Goal: Task Accomplishment & Management: Manage account settings

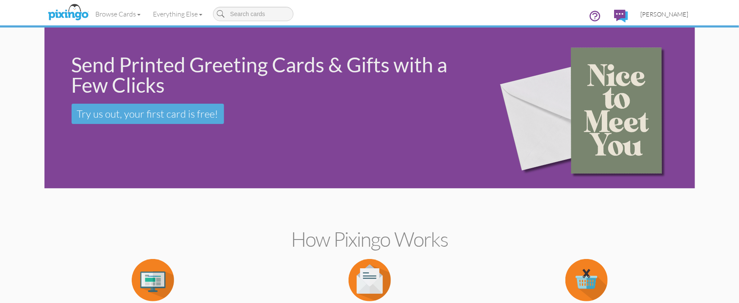
click at [672, 17] on span "[PERSON_NAME]" at bounding box center [665, 14] width 48 height 7
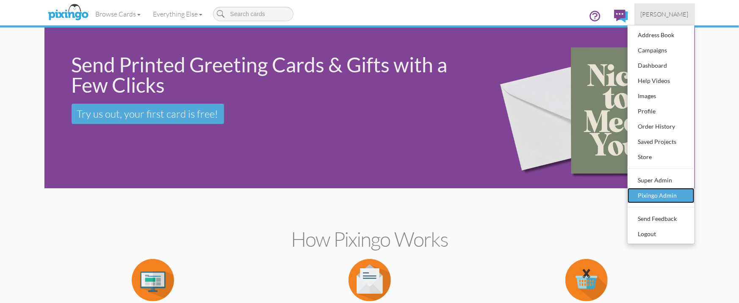
click at [662, 202] on link "Pixingo Admin" at bounding box center [661, 195] width 67 height 15
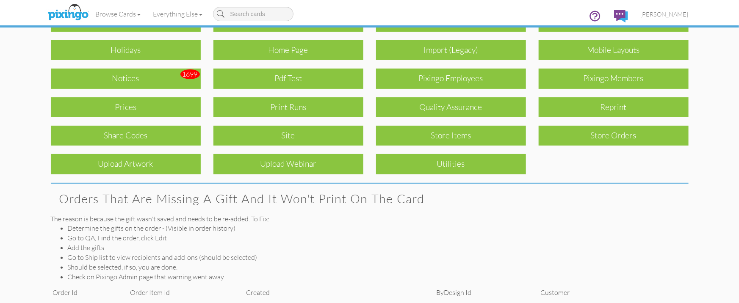
scroll to position [75, 0]
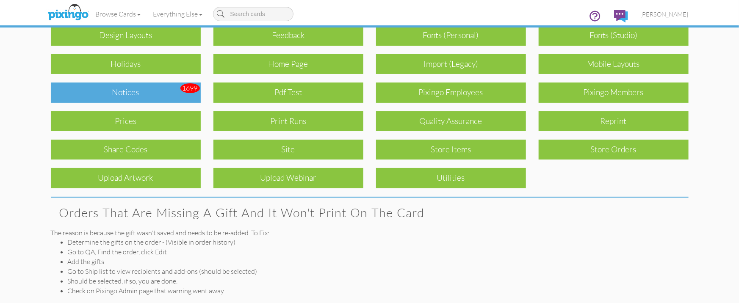
click at [120, 92] on div "Notices" at bounding box center [126, 93] width 150 height 20
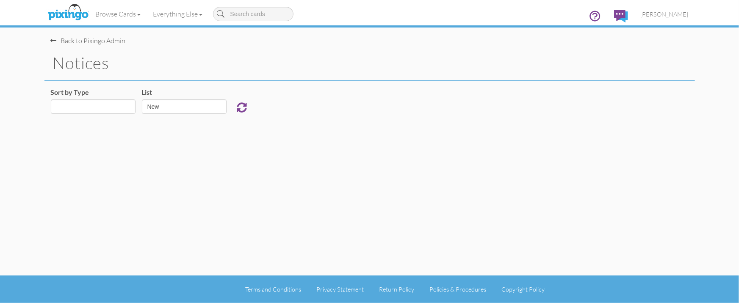
select select "object:657"
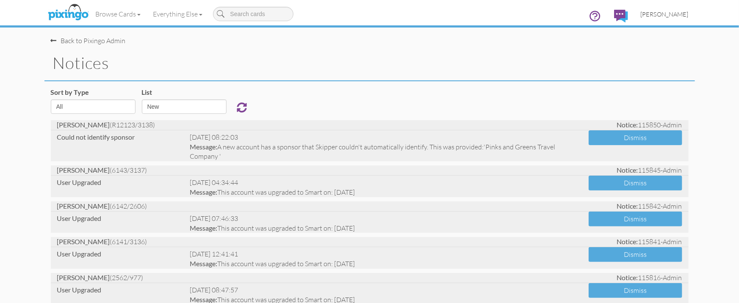
click at [658, 16] on span "[PERSON_NAME]" at bounding box center [665, 14] width 48 height 7
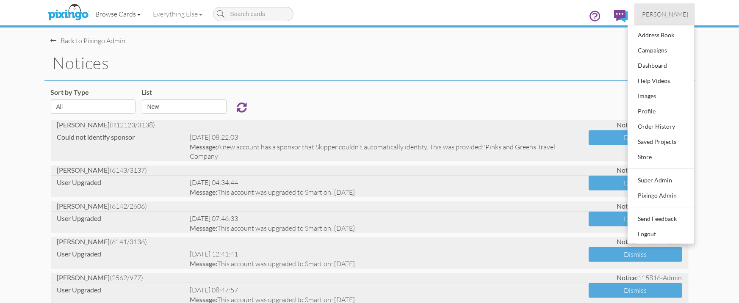
click at [123, 14] on link "Browse Cards" at bounding box center [118, 13] width 58 height 21
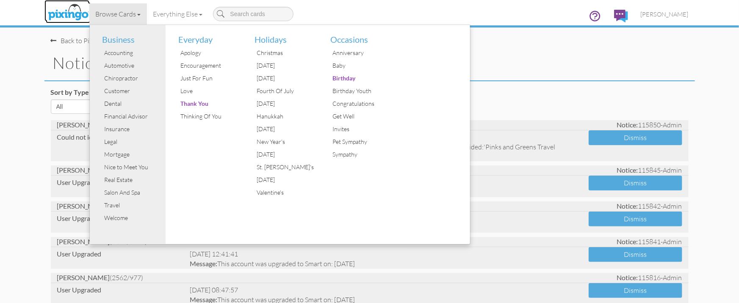
click at [59, 10] on img at bounding box center [68, 12] width 45 height 21
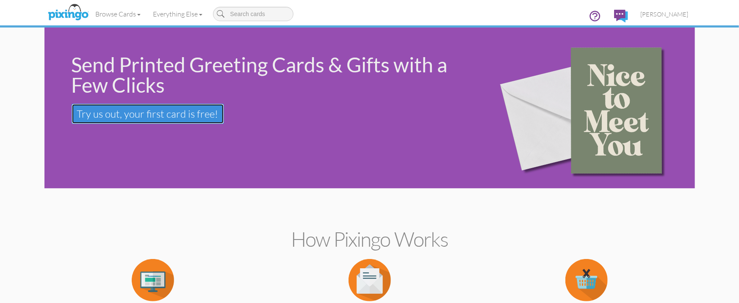
click at [125, 117] on span "Try us out, your first card is free!" at bounding box center [147, 114] width 141 height 13
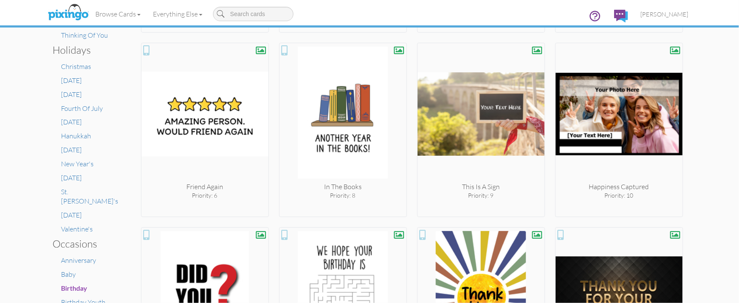
scroll to position [356, 0]
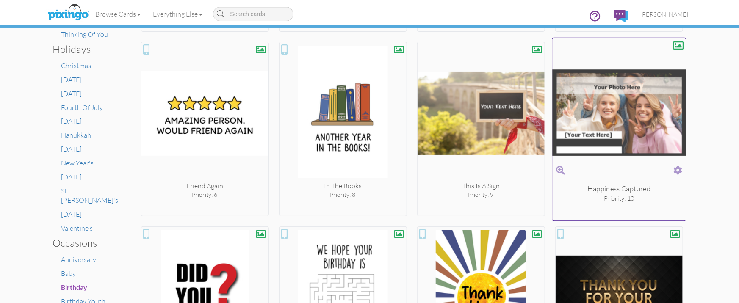
click at [676, 169] on span at bounding box center [677, 170] width 9 height 12
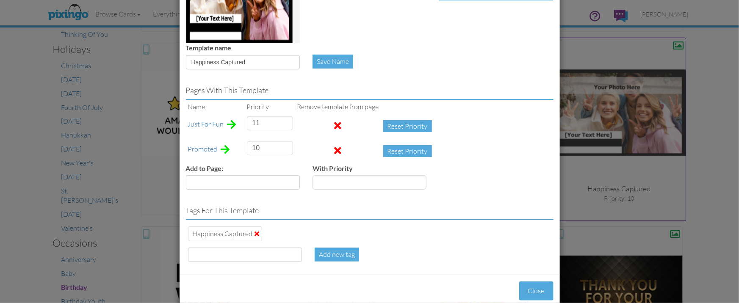
scroll to position [136, 0]
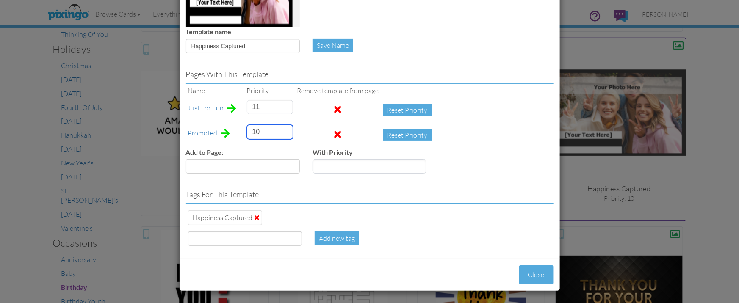
click at [245, 131] on td "10" at bounding box center [270, 135] width 50 height 25
type input "28"
click at [535, 274] on button "Close" at bounding box center [536, 274] width 34 height 19
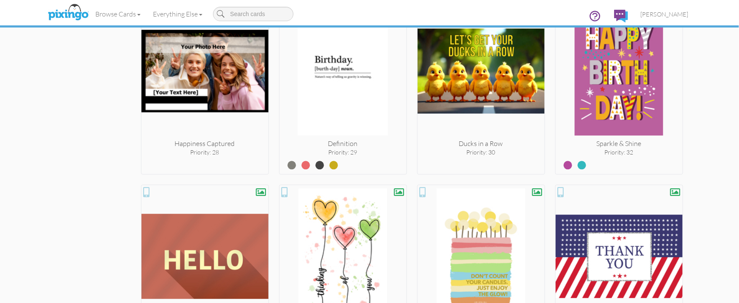
scroll to position [954, 0]
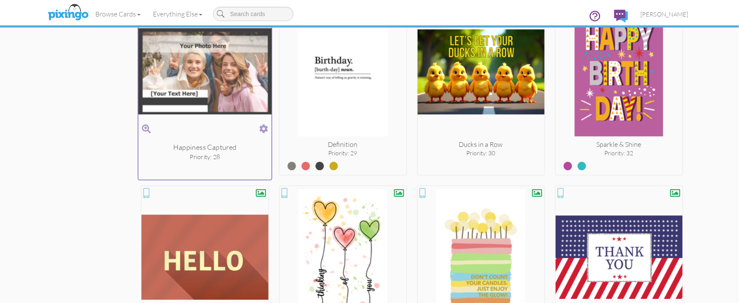
click at [264, 124] on span at bounding box center [263, 129] width 9 height 12
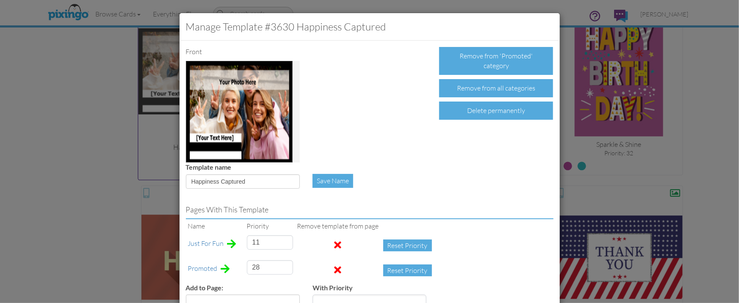
scroll to position [136, 0]
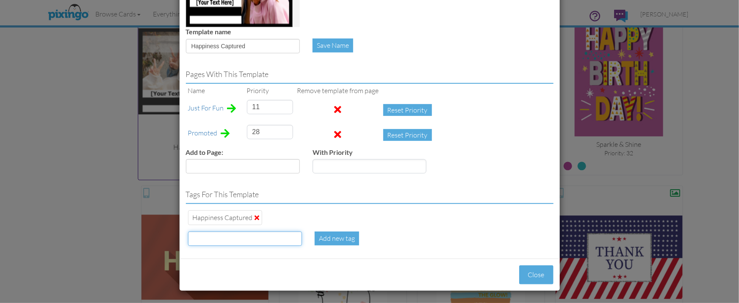
click at [205, 238] on input at bounding box center [245, 239] width 114 height 14
type input "photo slot"
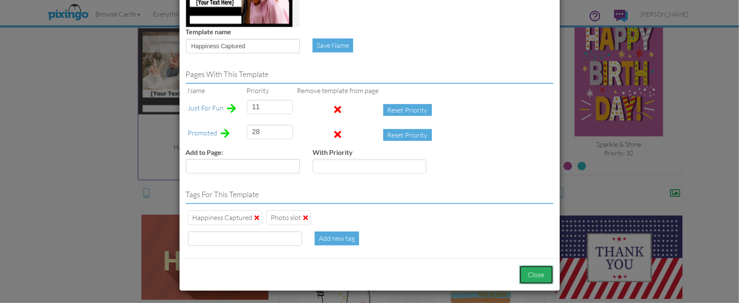
click at [526, 272] on button "Close" at bounding box center [536, 274] width 34 height 19
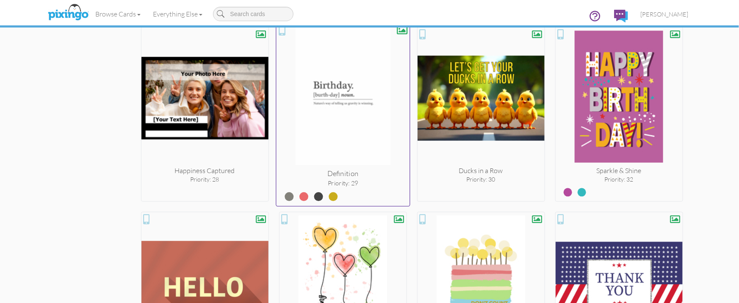
scroll to position [926, 0]
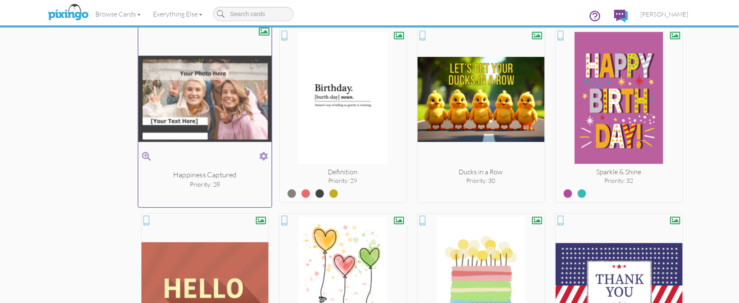
click at [261, 151] on span at bounding box center [263, 156] width 9 height 12
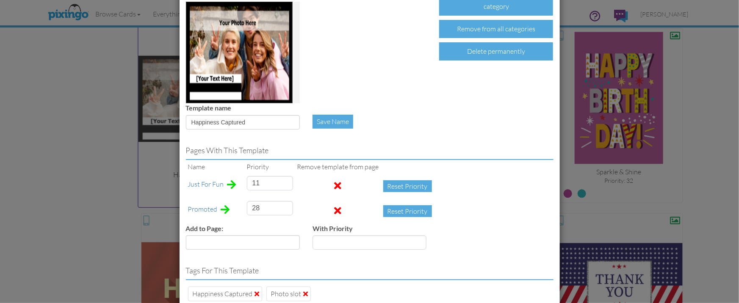
scroll to position [136, 0]
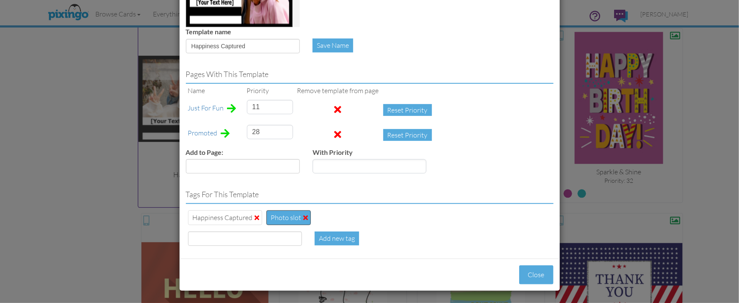
click at [304, 217] on span at bounding box center [306, 217] width 5 height 7
type input "11"
type input "28"
click at [227, 238] on input at bounding box center [245, 239] width 114 height 14
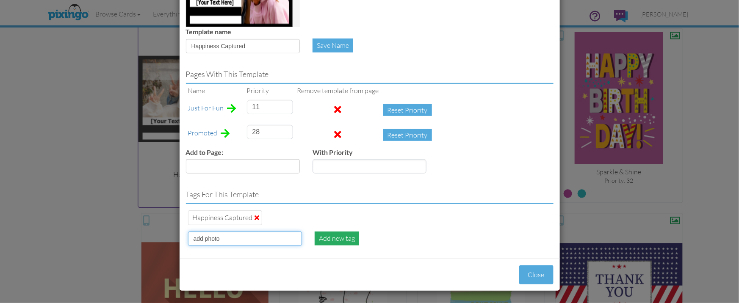
type input "add photo"
click at [329, 239] on div "Add new tag" at bounding box center [337, 239] width 44 height 14
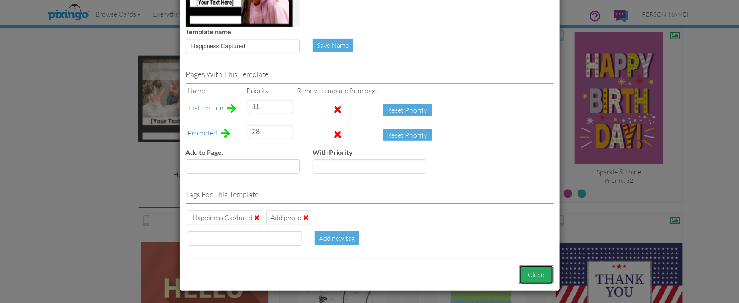
click at [526, 271] on button "Close" at bounding box center [536, 274] width 34 height 19
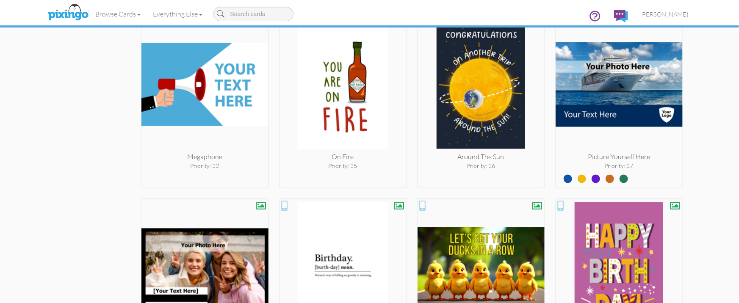
scroll to position [754, 0]
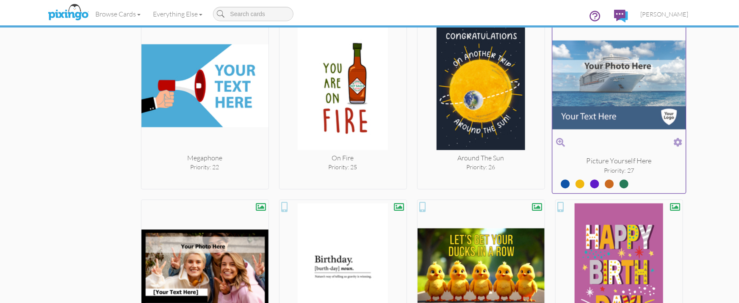
click at [679, 137] on span at bounding box center [677, 143] width 9 height 12
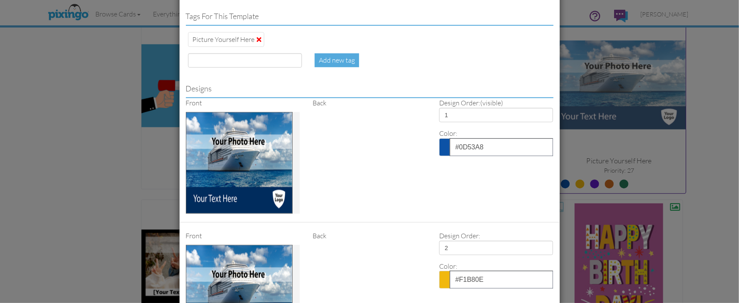
scroll to position [302, 0]
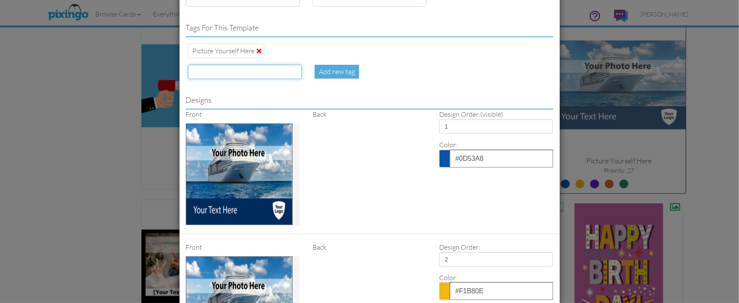
click at [210, 72] on input at bounding box center [245, 72] width 114 height 14
type input "add photo"
click at [326, 71] on div "Add new tag" at bounding box center [337, 72] width 44 height 14
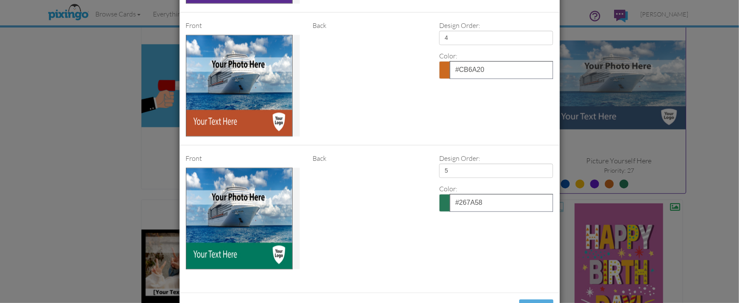
scroll to position [824, 0]
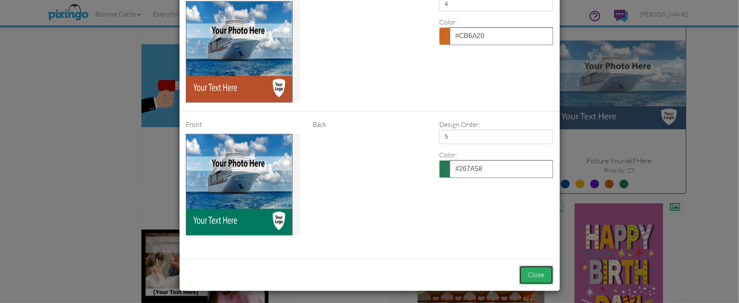
click at [531, 270] on button "Close" at bounding box center [536, 274] width 34 height 19
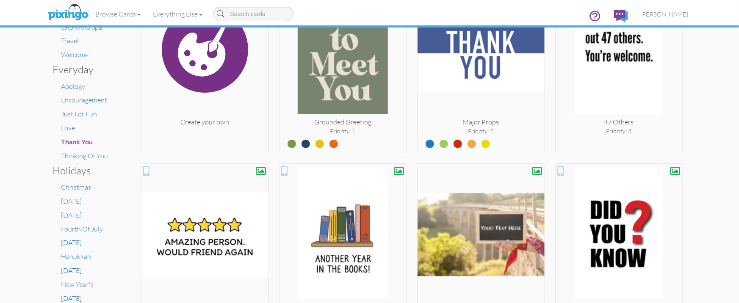
scroll to position [0, 0]
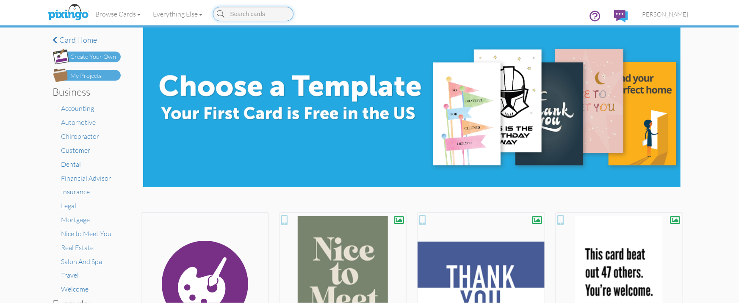
drag, startPoint x: 236, startPoint y: 20, endPoint x: 248, endPoint y: 21, distance: 11.5
click at [237, 20] on input at bounding box center [253, 14] width 80 height 14
type input "adventure"
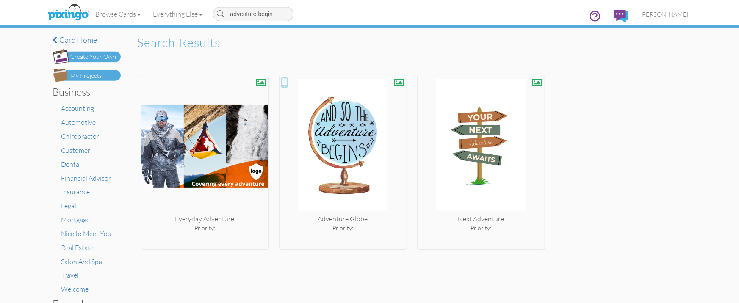
type input "adventure begins"
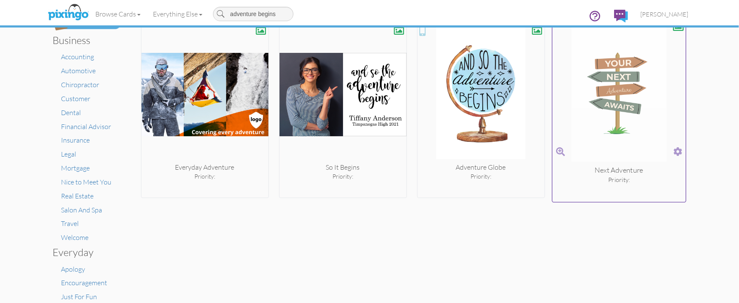
scroll to position [56, 0]
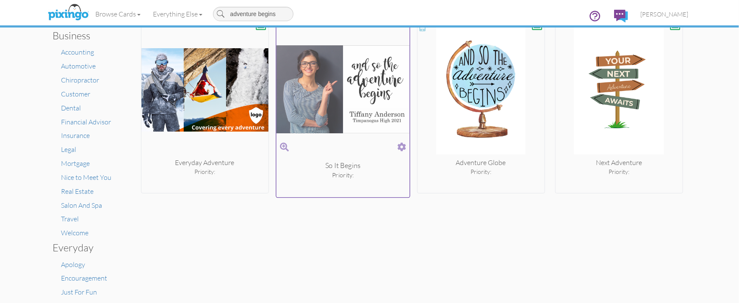
click at [400, 146] on span at bounding box center [401, 147] width 9 height 12
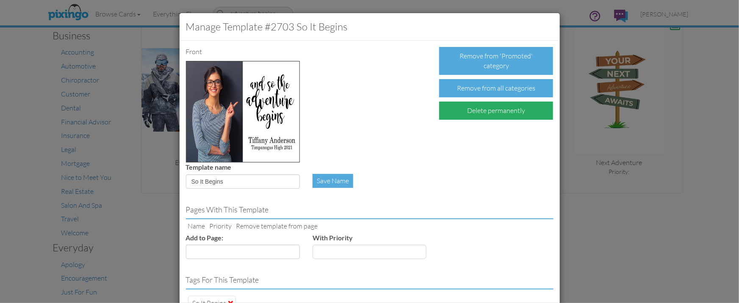
click at [461, 109] on div "Delete permanently" at bounding box center [496, 111] width 114 height 18
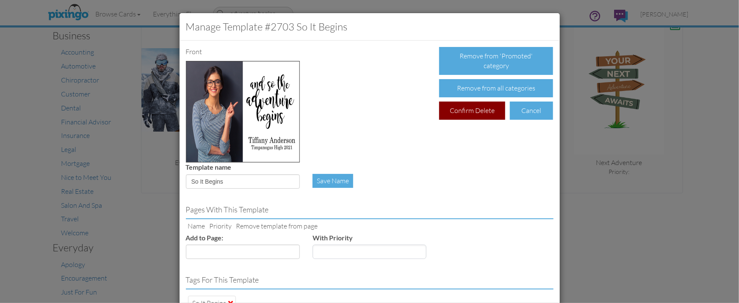
click at [461, 109] on div "Confirm Delete" at bounding box center [472, 111] width 66 height 18
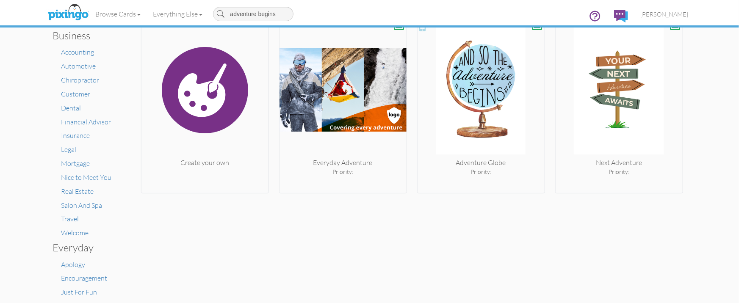
scroll to position [0, 0]
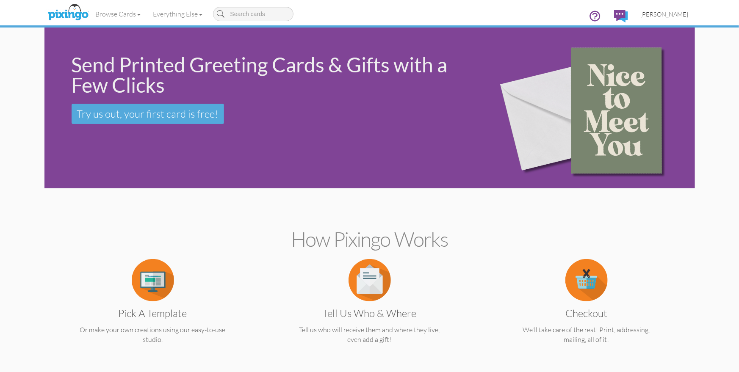
drag, startPoint x: 666, startPoint y: 11, endPoint x: 666, endPoint y: 38, distance: 27.1
click at [666, 11] on span "[PERSON_NAME]" at bounding box center [665, 14] width 48 height 7
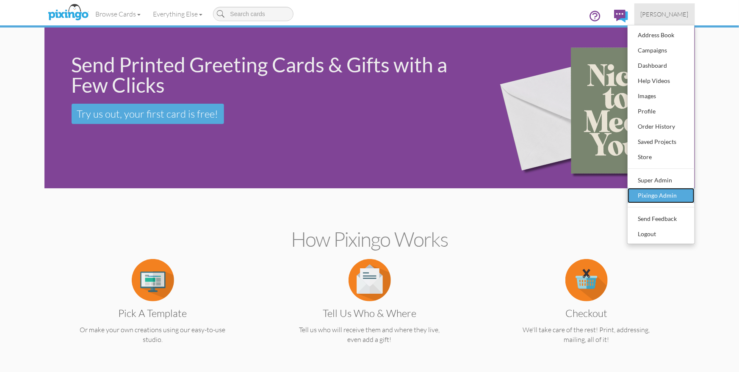
drag, startPoint x: 658, startPoint y: 196, endPoint x: 618, endPoint y: 201, distance: 40.9
click at [658, 196] on div "Pixingo Admin" at bounding box center [661, 195] width 50 height 13
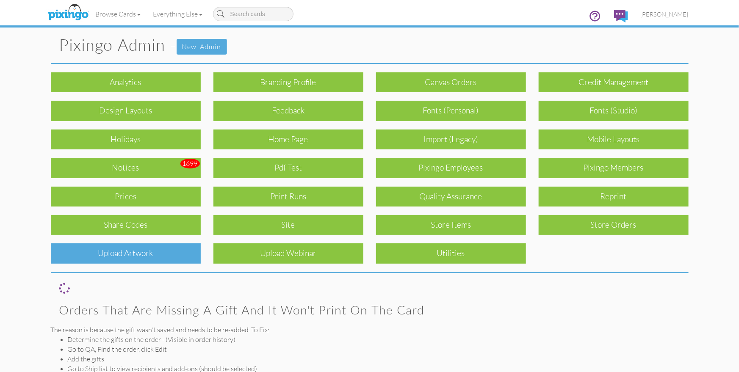
click at [170, 244] on div "Upload Artwork" at bounding box center [126, 253] width 150 height 20
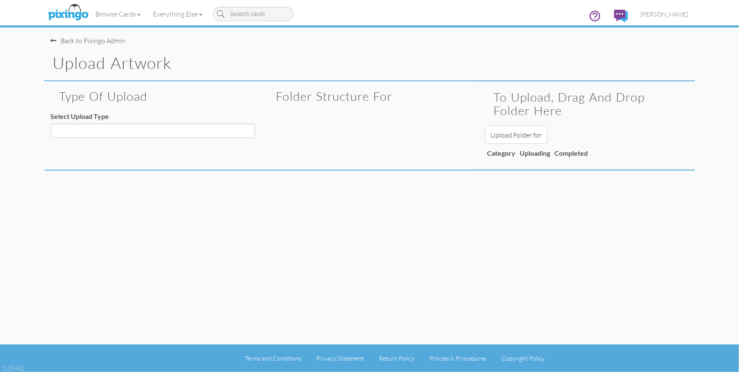
click at [113, 123] on div "Type of Upload Select Upload Type Decoration - Backgrounds Decoration - Kits De…" at bounding box center [152, 112] width 217 height 63
click at [115, 128] on select "Decoration - Backgrounds Decoration - Kits Decoration - Ready Texts Decoration …" at bounding box center [153, 131] width 204 height 14
select select "object:816"
click at [51, 124] on select "Decoration - Backgrounds Decoration - Kits Decoration - Ready Texts Decoration …" at bounding box center [153, 131] width 204 height 14
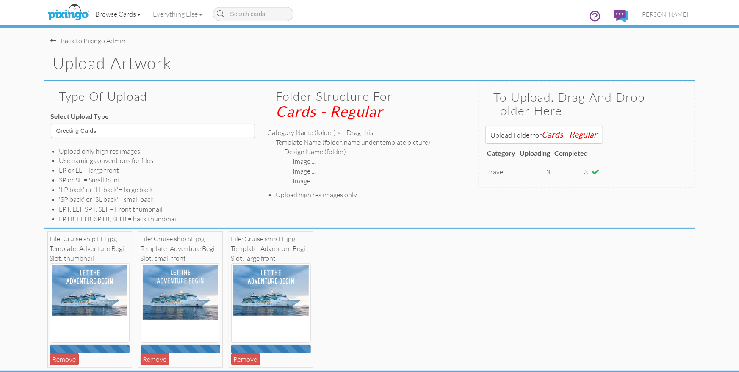
click at [115, 13] on link "Browse Cards" at bounding box center [118, 13] width 58 height 21
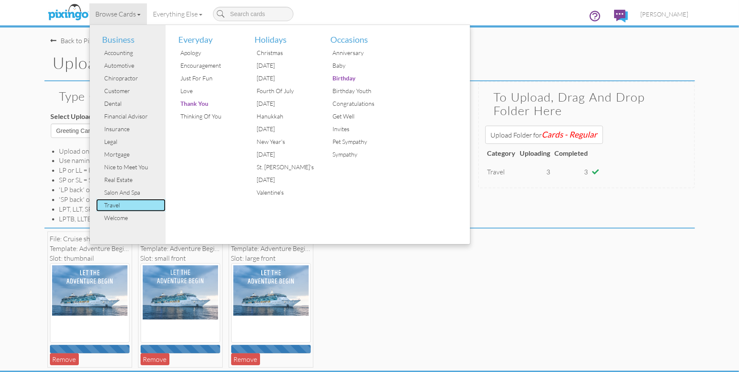
click at [121, 206] on div "Travel" at bounding box center [134, 205] width 64 height 13
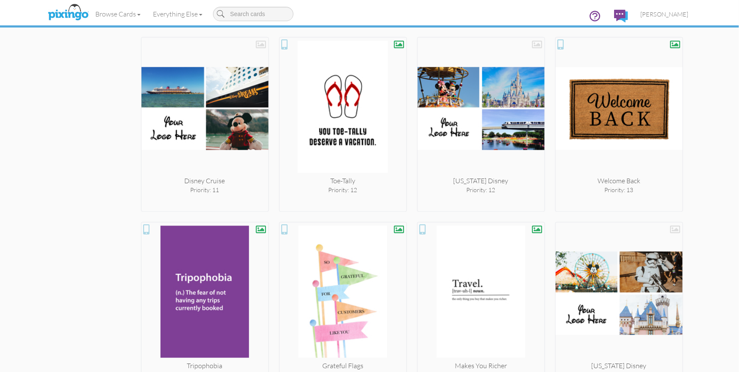
scroll to position [914, 0]
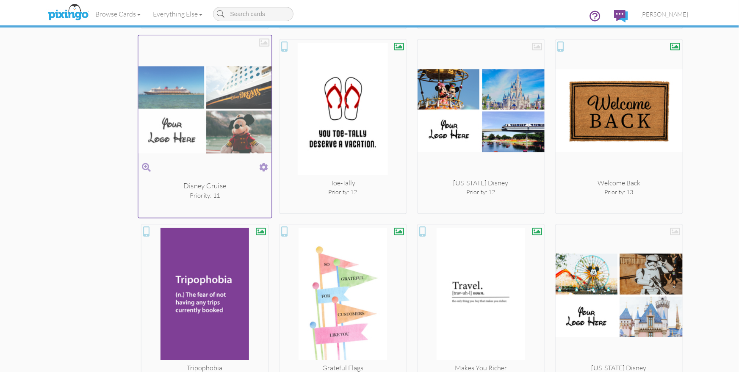
click at [261, 165] on span at bounding box center [263, 167] width 9 height 12
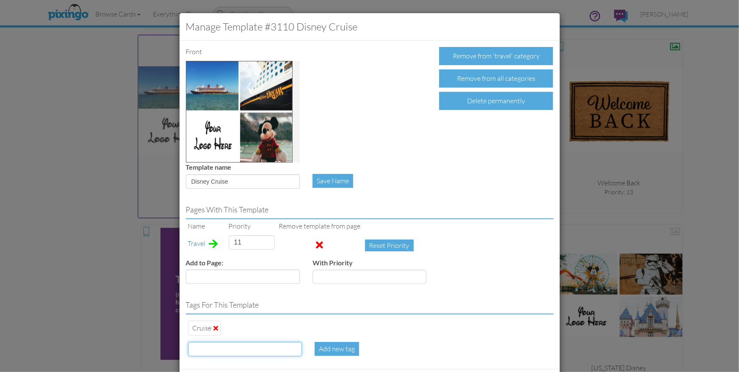
click at [221, 353] on input at bounding box center [245, 349] width 114 height 14
type input "add photo"
click at [337, 348] on div "Add new tag" at bounding box center [337, 349] width 44 height 14
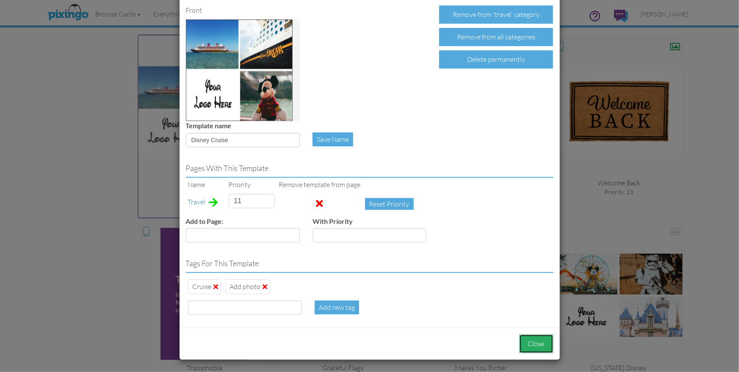
click at [533, 337] on button "Close" at bounding box center [536, 344] width 34 height 19
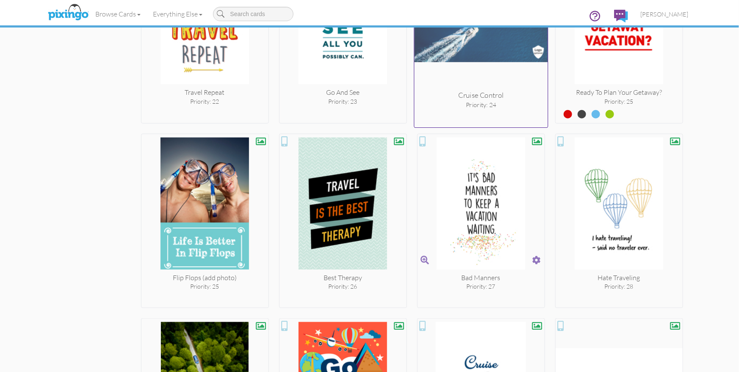
scroll to position [1931, 0]
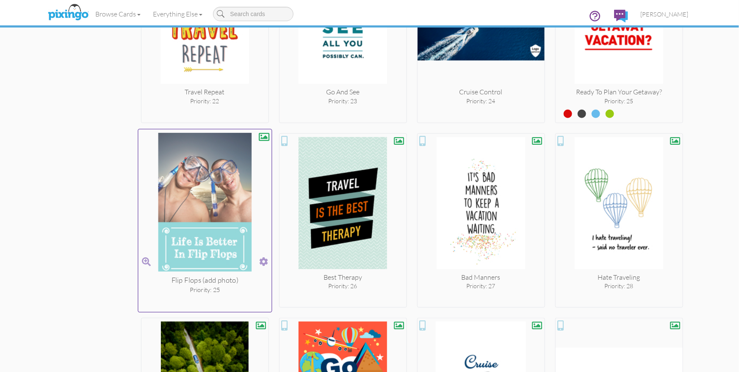
click at [260, 257] on span at bounding box center [263, 261] width 9 height 12
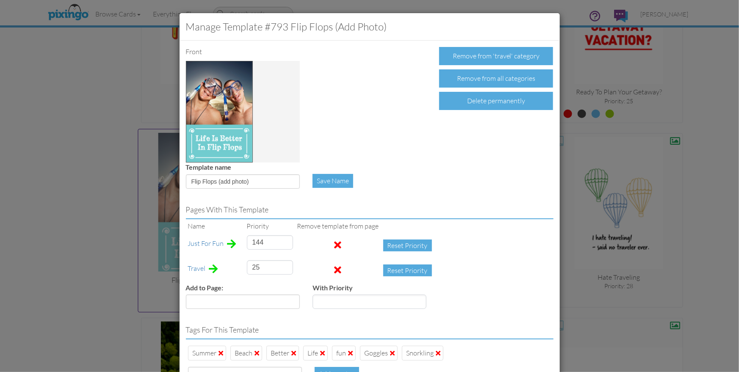
scroll to position [66, 0]
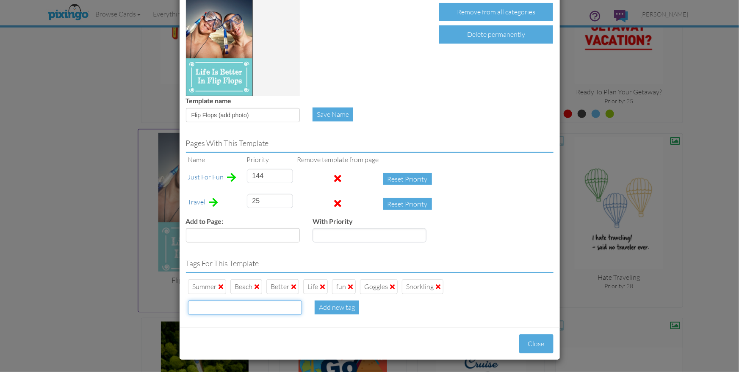
click at [226, 307] on input at bounding box center [245, 308] width 114 height 14
type input "add photo"
click at [337, 306] on div "Add new tag" at bounding box center [337, 308] width 44 height 14
type input "144"
type input "25"
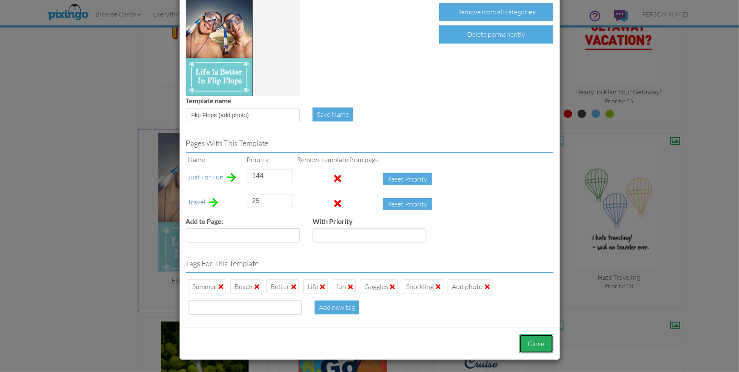
click at [533, 338] on button "Close" at bounding box center [536, 344] width 34 height 19
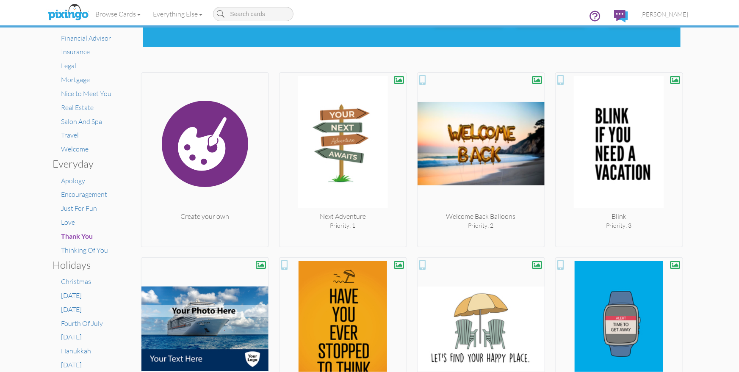
scroll to position [0, 0]
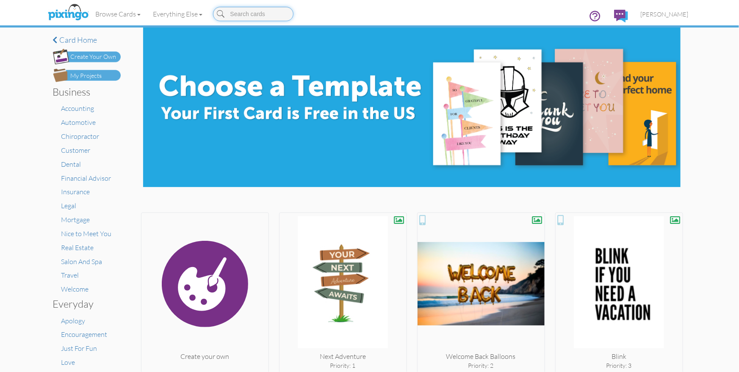
click at [241, 18] on input at bounding box center [253, 14] width 80 height 14
type input "adven"
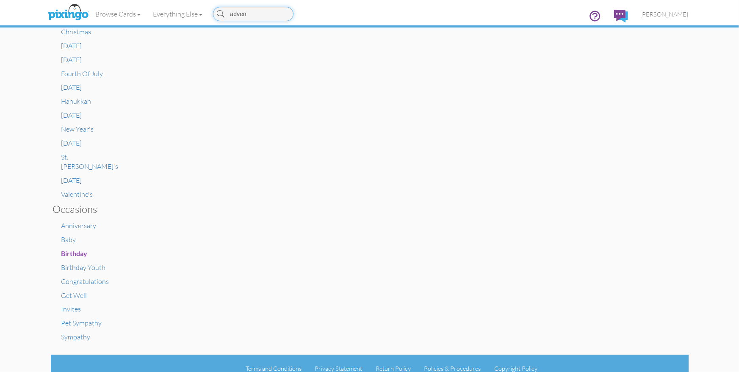
scroll to position [390, 0]
click at [669, 16] on span "[PERSON_NAME]" at bounding box center [665, 14] width 48 height 7
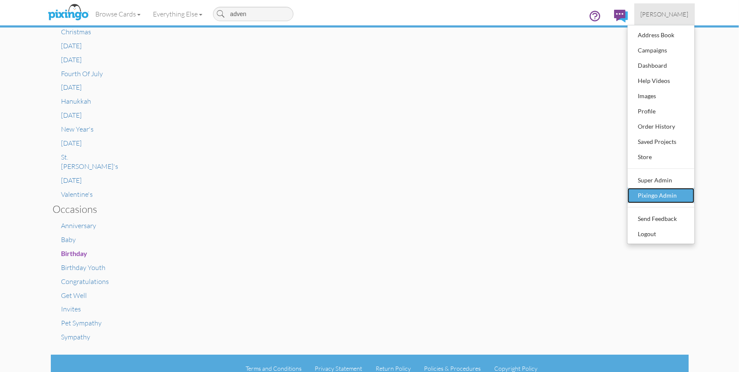
click at [650, 191] on div "Pixingo Admin" at bounding box center [661, 195] width 50 height 13
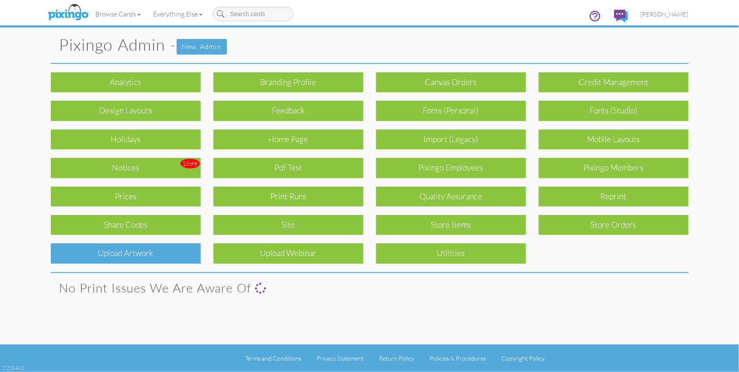
click at [146, 251] on div "Upload Artwork" at bounding box center [126, 253] width 150 height 20
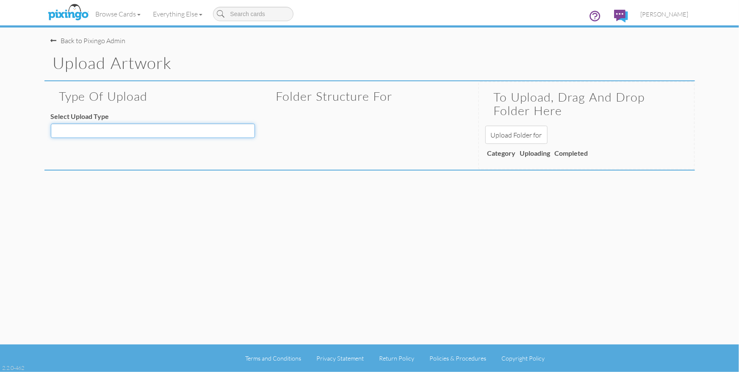
click at [143, 136] on select "Decoration - Backgrounds Decoration - Kits Decoration - Ready Texts Decoration …" at bounding box center [153, 131] width 204 height 14
select select "object:3160"
click at [51, 124] on select "Decoration - Backgrounds Decoration - Kits Decoration - Ready Texts Decoration …" at bounding box center [153, 131] width 204 height 14
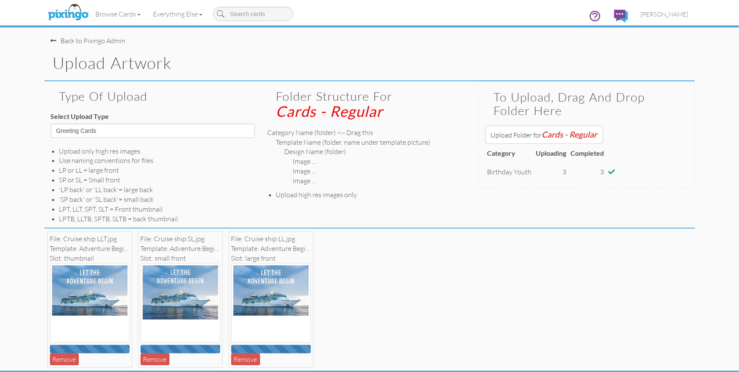
click at [668, 107] on h2 "To upload, drag and drop folder here" at bounding box center [586, 104] width 185 height 27
click at [116, 17] on link "Browse Cards" at bounding box center [118, 13] width 58 height 21
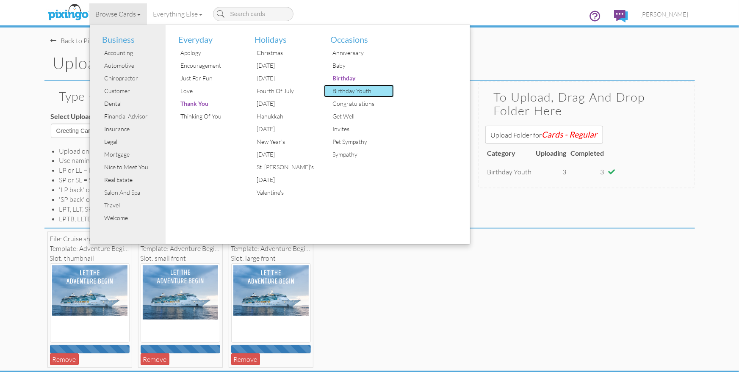
click at [364, 91] on div "Birthday Youth" at bounding box center [362, 91] width 64 height 13
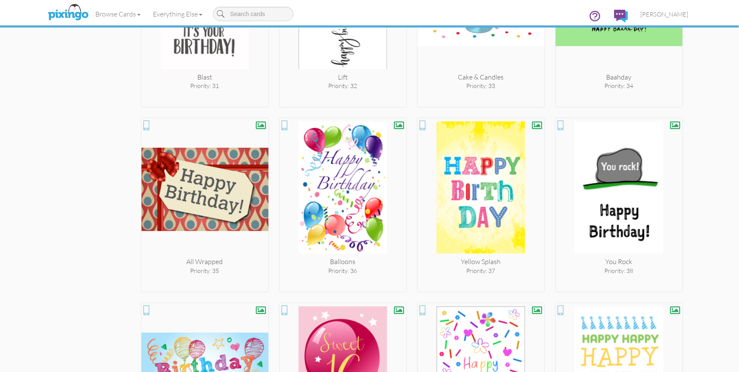
scroll to position [1873, 0]
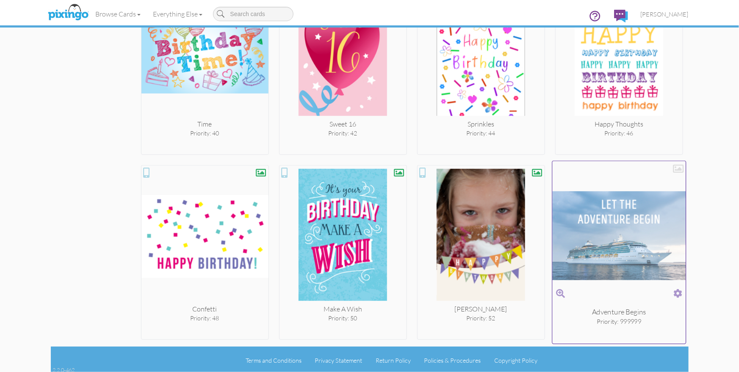
click at [680, 290] on span at bounding box center [677, 294] width 9 height 12
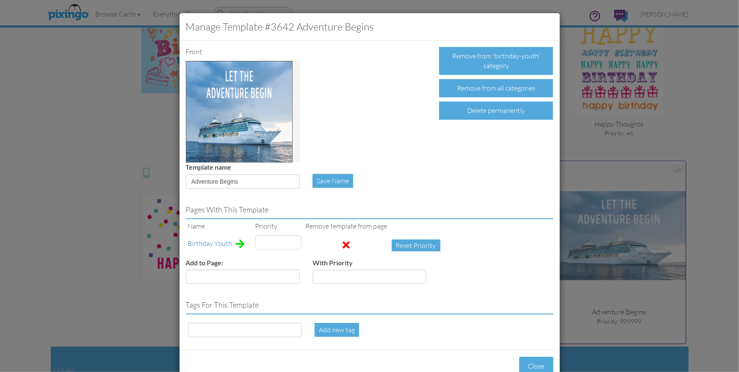
type input "999999"
click at [232, 281] on select "Accounting Anniversary Apology Automotive Baby Baby Shower Birthday Child Party…" at bounding box center [243, 277] width 114 height 14
select select "object:3960"
click at [186, 270] on select "Accounting Anniversary Apology Automotive Baby Baby Shower Birthday Child Party…" at bounding box center [243, 277] width 114 height 14
click at [360, 279] on input "number" at bounding box center [370, 277] width 114 height 14
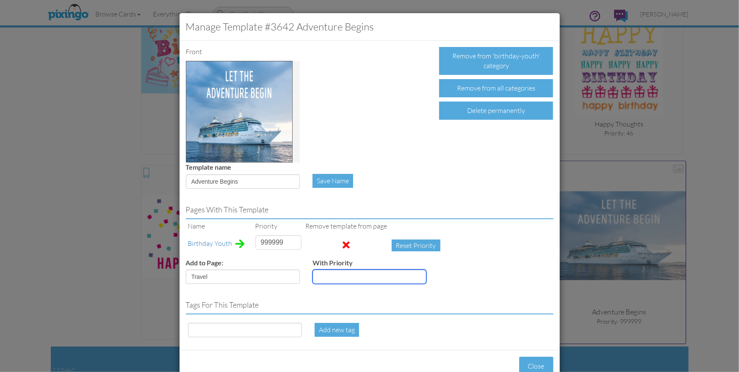
click at [360, 279] on input "number" at bounding box center [370, 277] width 114 height 14
type input "17"
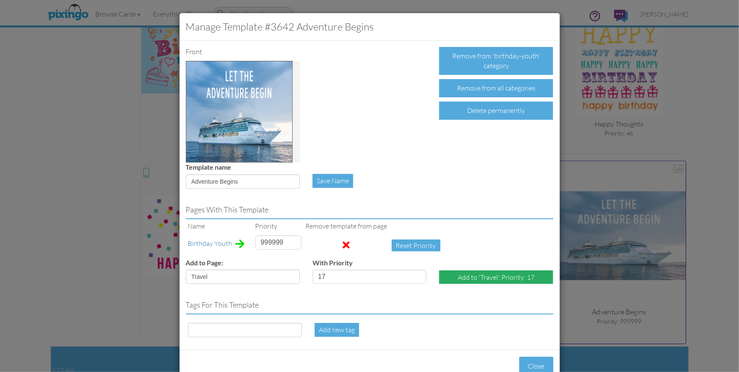
click at [489, 280] on div "Add to 'Travel', Priority: 17" at bounding box center [496, 278] width 114 height 14
select select "?"
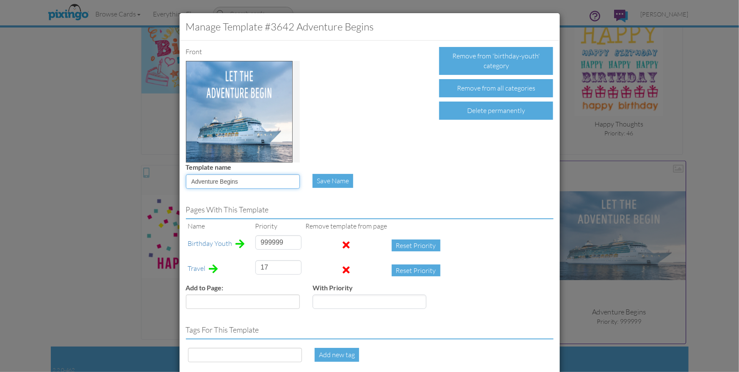
drag, startPoint x: 191, startPoint y: 182, endPoint x: 239, endPoint y: 181, distance: 48.3
click at [239, 181] on input "Adventure Begins" at bounding box center [243, 181] width 114 height 14
click at [247, 182] on input "Adventure Begins" at bounding box center [243, 181] width 114 height 14
drag, startPoint x: 189, startPoint y: 181, endPoint x: 242, endPoint y: 183, distance: 52.9
click at [243, 182] on input "Adventure Begins" at bounding box center [243, 181] width 114 height 14
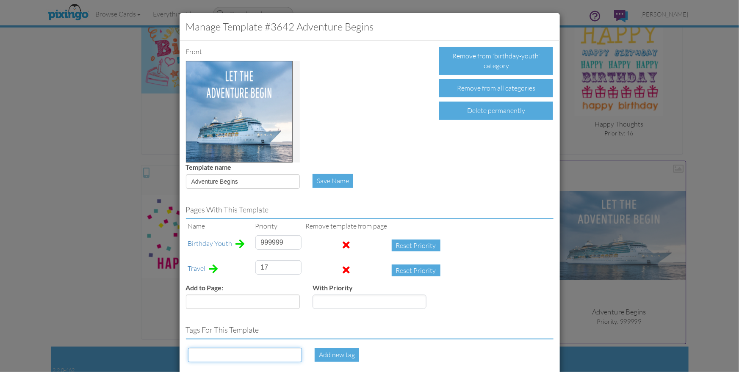
click at [211, 360] on input at bounding box center [245, 355] width 114 height 14
paste input "Adventure Begins"
type input "Adventure Begins"
click at [334, 351] on div "Add new tag" at bounding box center [337, 355] width 44 height 14
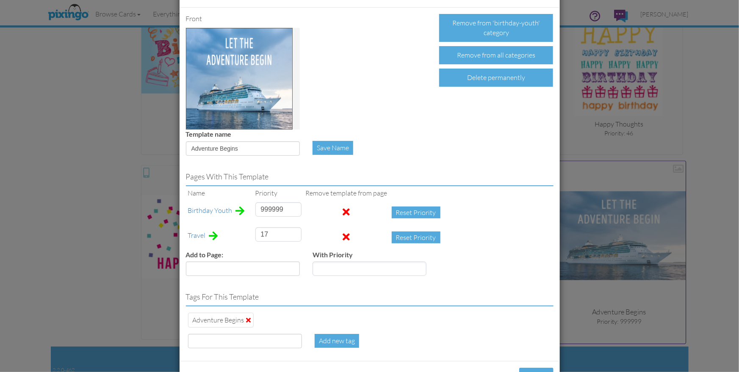
scroll to position [34, 0]
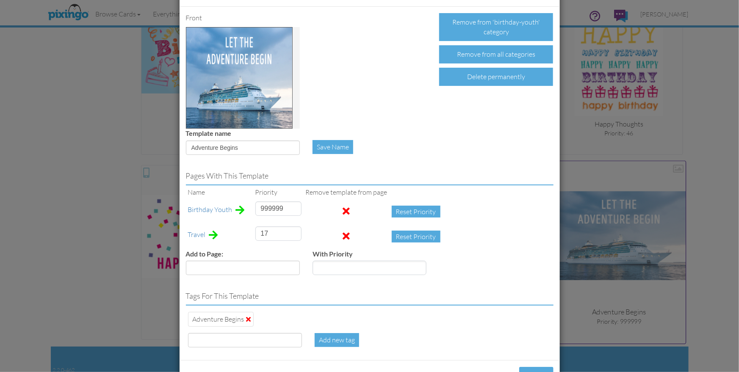
click at [343, 209] on span at bounding box center [346, 211] width 7 height 10
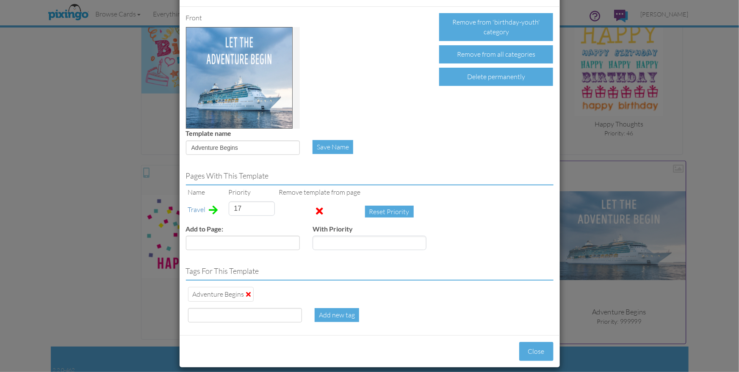
click at [487, 243] on div "Add to Page: Accounting Anniversary Apology Automotive Baby Baby Shower Birthda…" at bounding box center [370, 240] width 380 height 33
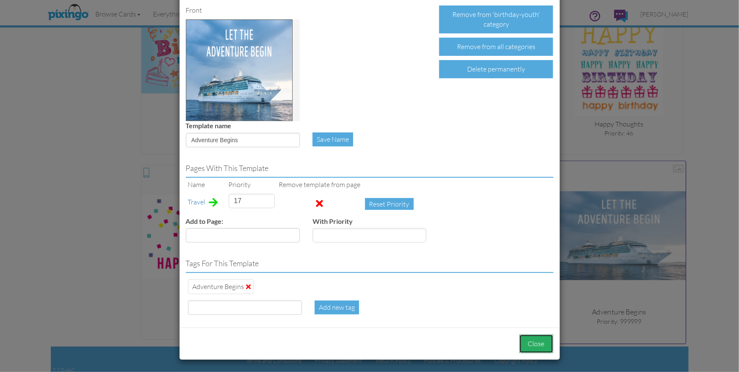
click at [521, 337] on button "Close" at bounding box center [536, 344] width 34 height 19
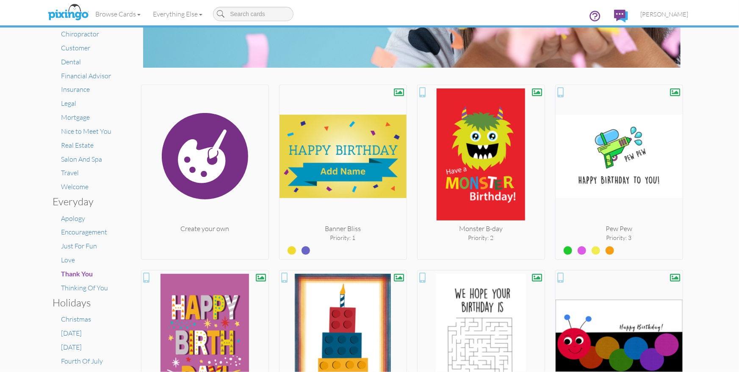
scroll to position [102, 0]
click at [76, 173] on span "Travel" at bounding box center [70, 173] width 18 height 8
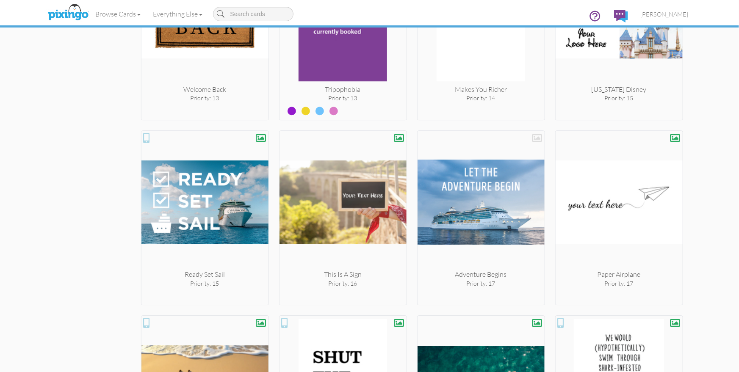
scroll to position [1188, 0]
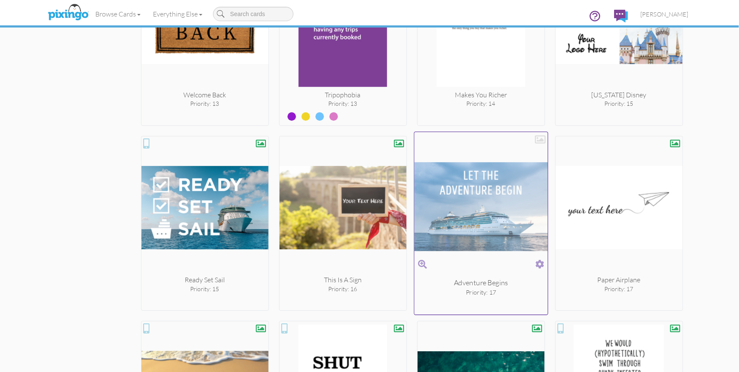
click at [541, 138] on div at bounding box center [540, 139] width 11 height 11
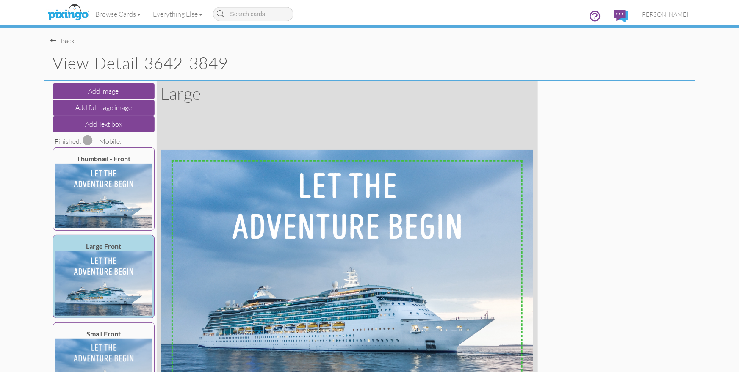
click at [88, 141] on span at bounding box center [88, 140] width 10 height 10
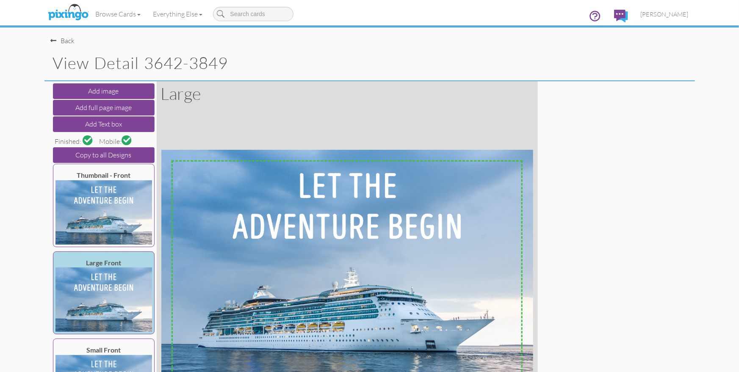
click at [58, 39] on div "Back" at bounding box center [63, 41] width 24 height 10
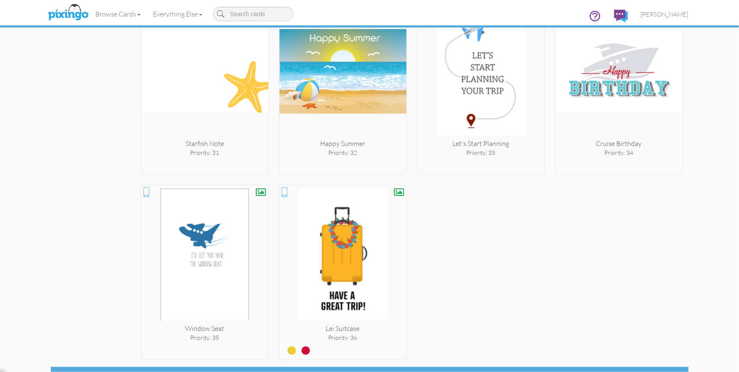
scroll to position [2453, 0]
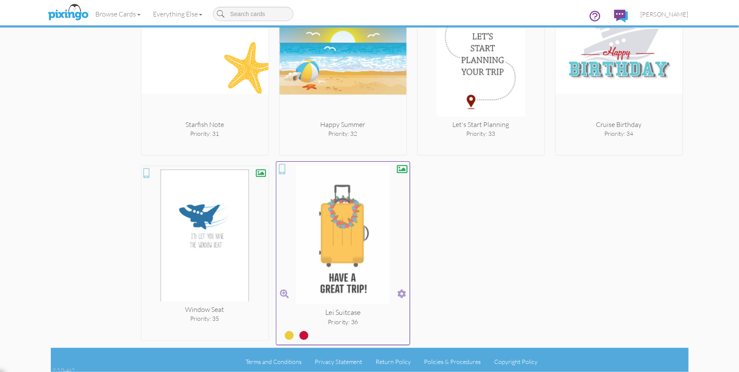
click at [401, 290] on span at bounding box center [401, 294] width 9 height 12
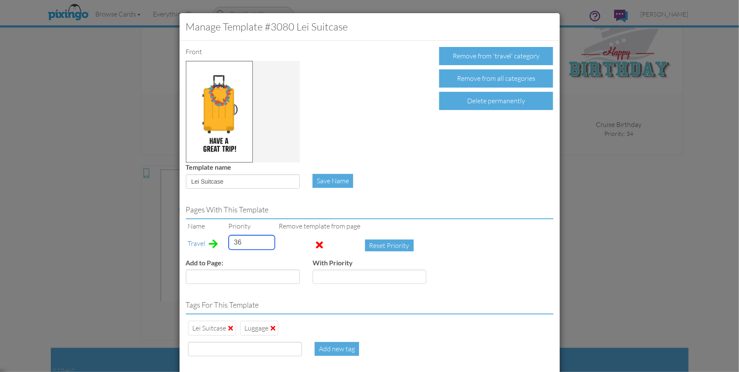
drag, startPoint x: 242, startPoint y: 241, endPoint x: 224, endPoint y: 242, distance: 17.4
click at [223, 241] on tr "Travel 36 Reset Priority" at bounding box center [303, 245] width 234 height 25
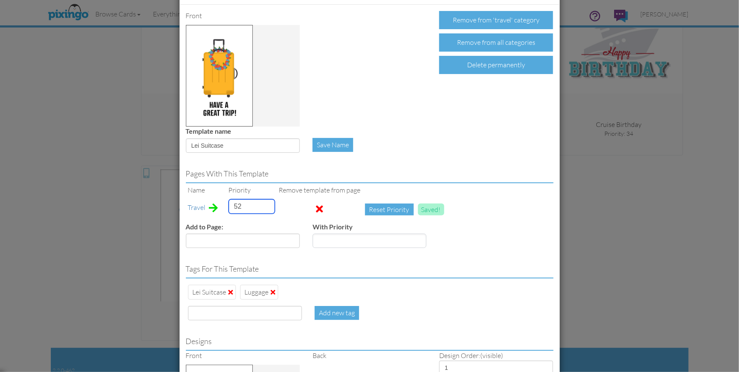
scroll to position [331, 0]
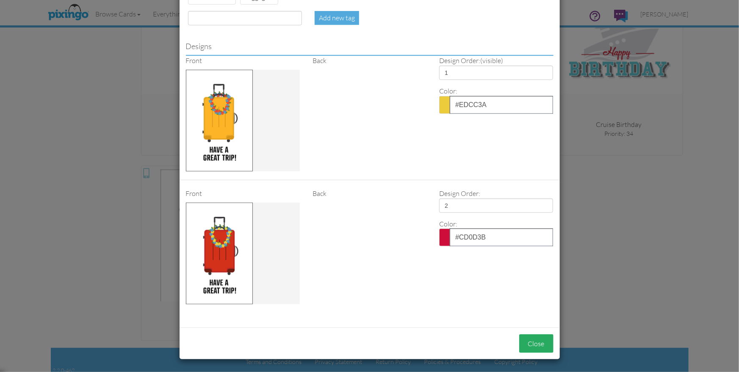
type input "52"
click at [539, 342] on button "Close" at bounding box center [536, 344] width 34 height 19
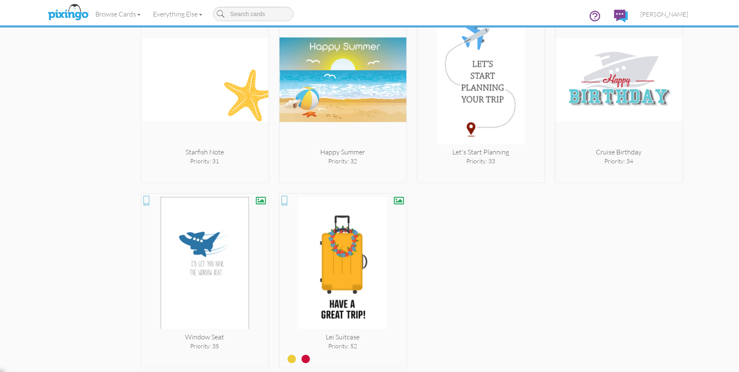
scroll to position [2453, 0]
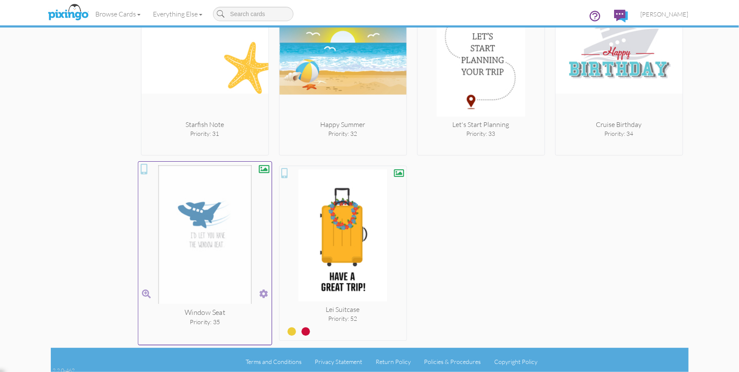
click at [260, 291] on span at bounding box center [263, 294] width 9 height 12
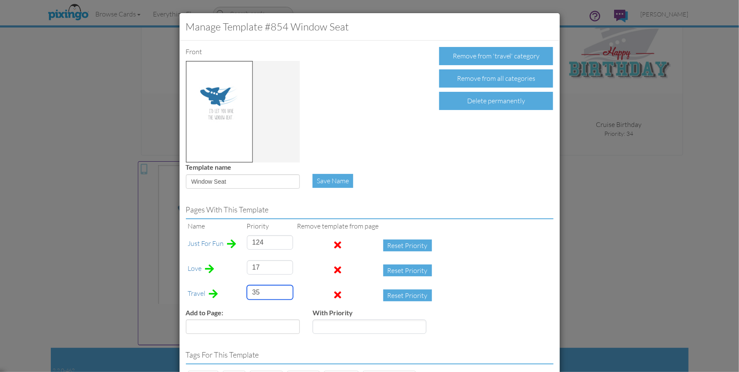
drag, startPoint x: 260, startPoint y: 293, endPoint x: 246, endPoint y: 293, distance: 14.0
click at [246, 293] on td "35" at bounding box center [270, 295] width 50 height 25
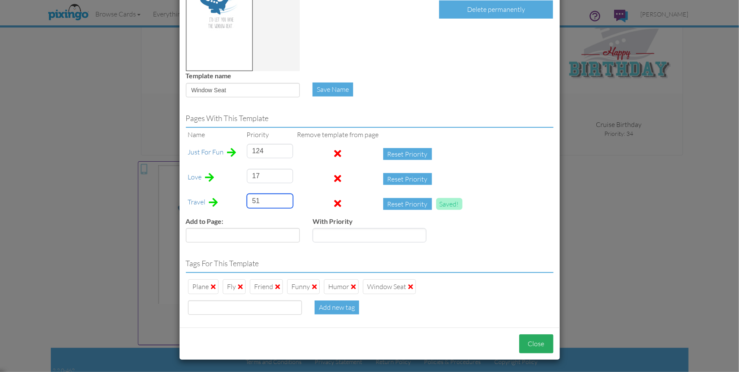
type input "51"
click at [537, 336] on button "Close" at bounding box center [536, 344] width 34 height 19
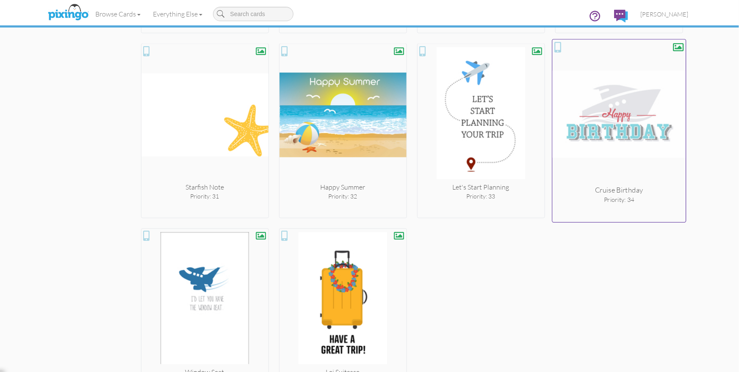
scroll to position [2390, 0]
click at [680, 168] on span at bounding box center [677, 172] width 9 height 12
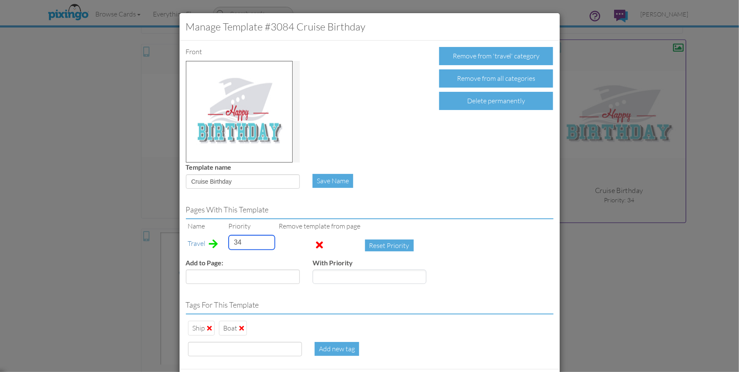
click at [213, 243] on tr "Travel 34 Reset Priority" at bounding box center [303, 245] width 234 height 25
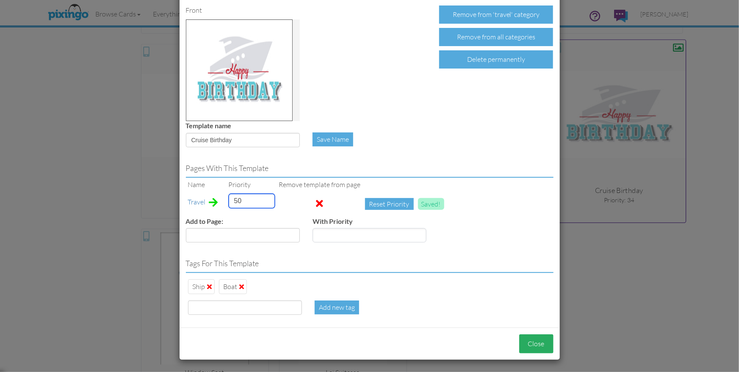
type input "50"
click at [538, 340] on button "Close" at bounding box center [536, 344] width 34 height 19
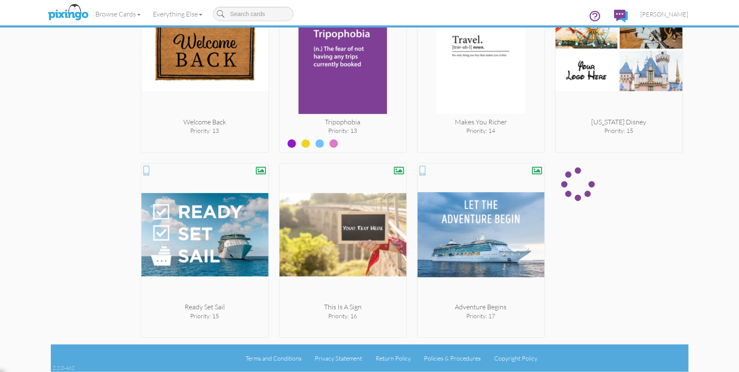
scroll to position [2453, 0]
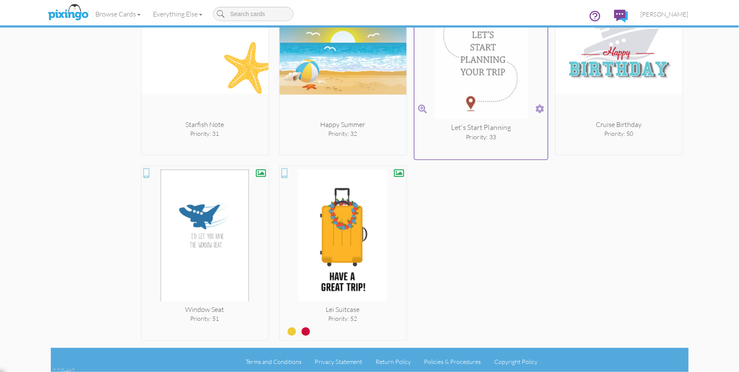
click at [539, 105] on span at bounding box center [539, 109] width 9 height 12
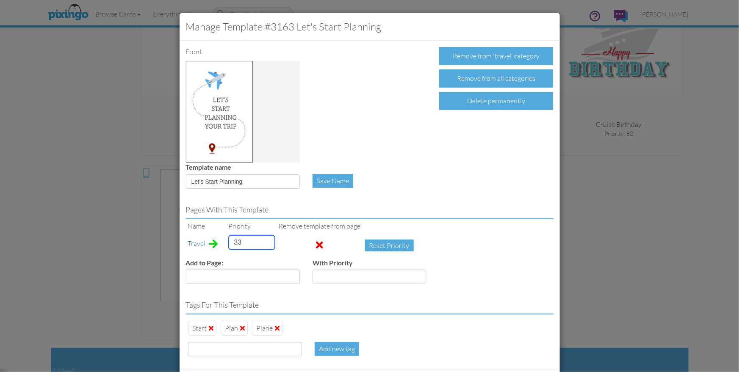
drag, startPoint x: 237, startPoint y: 243, endPoint x: 213, endPoint y: 240, distance: 24.8
click at [212, 240] on tr "Travel 33 Reset Priority" at bounding box center [303, 245] width 234 height 25
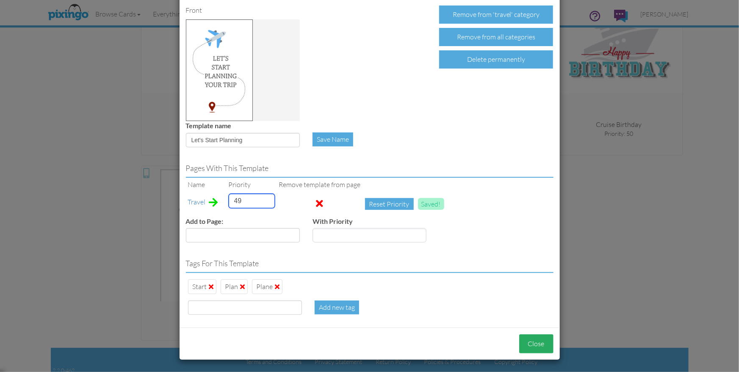
type input "49"
click at [530, 341] on button "Close" at bounding box center [536, 344] width 34 height 19
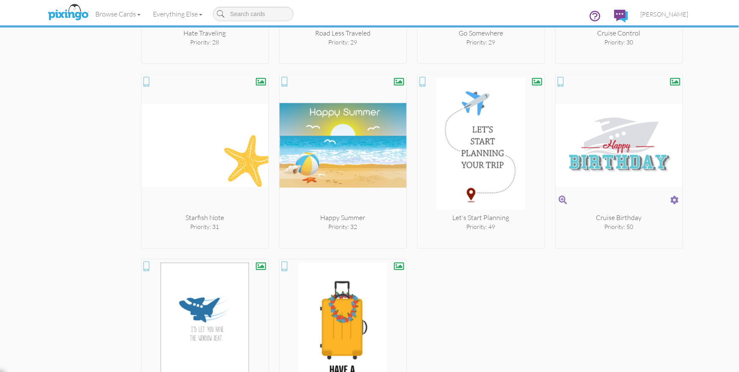
scroll to position [2453, 0]
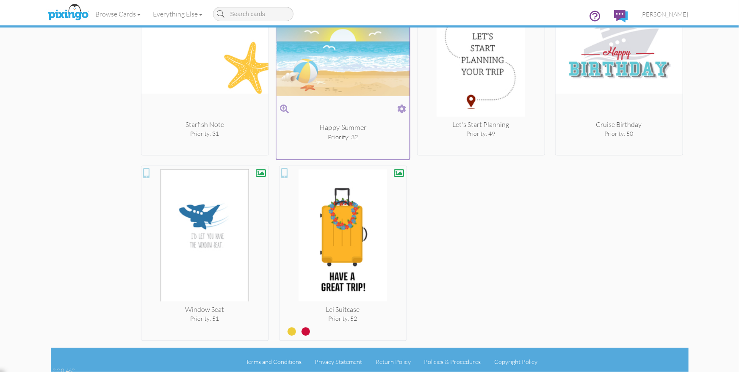
click at [401, 105] on span at bounding box center [401, 109] width 9 height 12
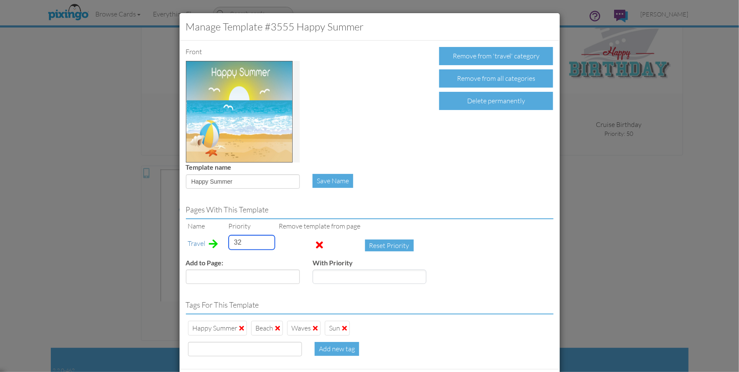
drag, startPoint x: 247, startPoint y: 245, endPoint x: 221, endPoint y: 240, distance: 25.9
click at [221, 240] on tr "Travel 32 Reset Priority" at bounding box center [303, 245] width 234 height 25
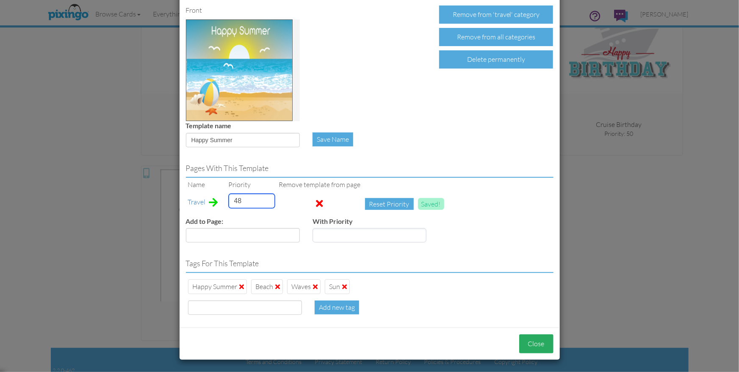
type input "48"
click at [544, 346] on button "Close" at bounding box center [536, 344] width 34 height 19
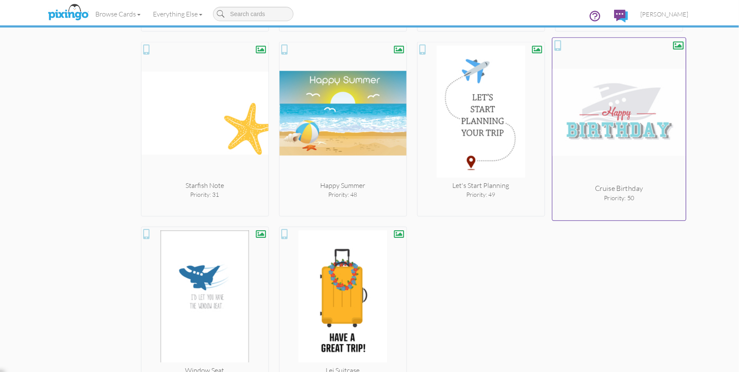
scroll to position [2389, 0]
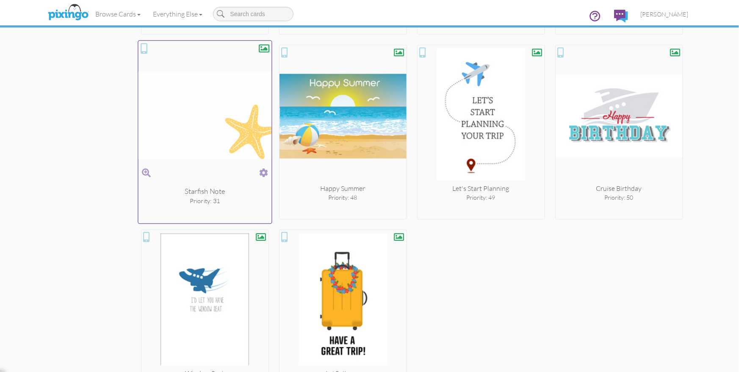
click at [262, 168] on span at bounding box center [263, 173] width 9 height 12
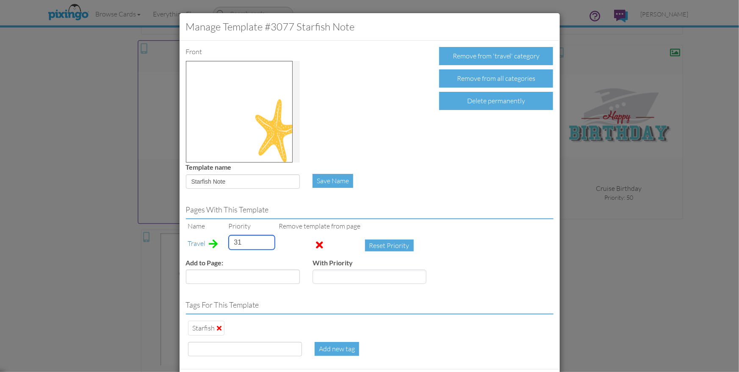
drag, startPoint x: 246, startPoint y: 237, endPoint x: 231, endPoint y: 242, distance: 15.7
click at [218, 240] on tr "Travel 31 Reset Priority" at bounding box center [303, 245] width 234 height 25
drag, startPoint x: 235, startPoint y: 241, endPoint x: 209, endPoint y: 240, distance: 26.3
click at [209, 240] on tr "Travel 31 Reset Priority" at bounding box center [303, 245] width 234 height 25
drag, startPoint x: 244, startPoint y: 246, endPoint x: 209, endPoint y: 238, distance: 36.5
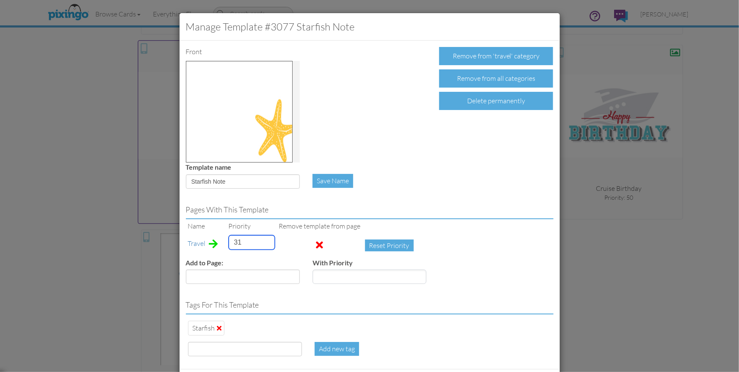
click at [209, 238] on tr "Travel 31 Reset Priority" at bounding box center [303, 245] width 234 height 25
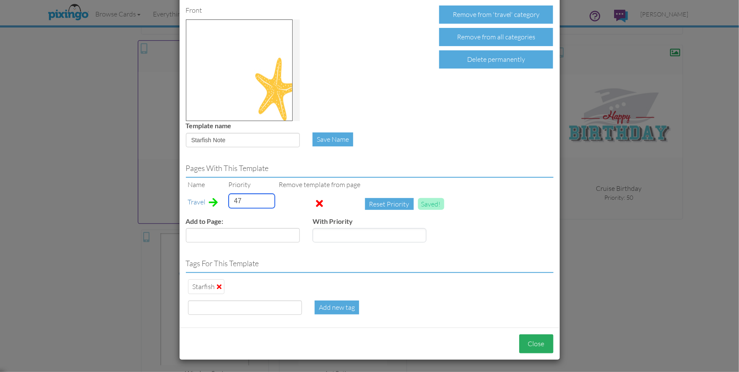
type input "47"
click at [534, 343] on button "Close" at bounding box center [536, 344] width 34 height 19
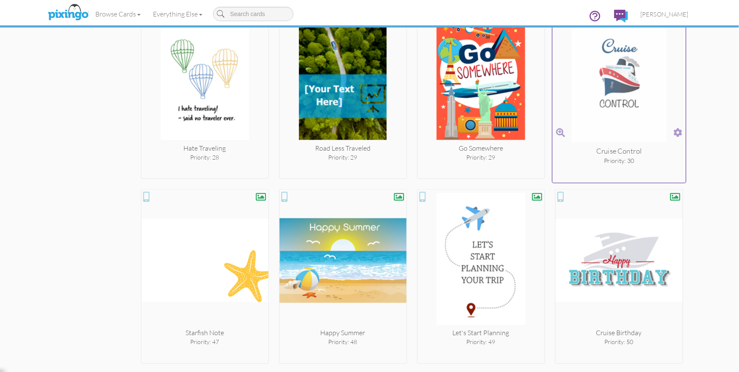
scroll to position [2237, 0]
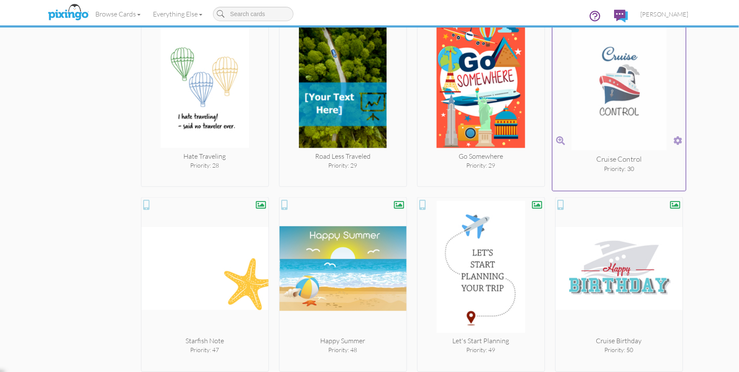
click at [681, 136] on span at bounding box center [677, 141] width 9 height 12
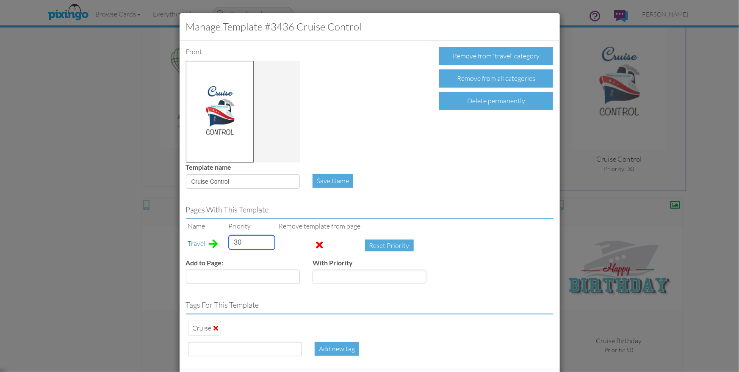
drag, startPoint x: 246, startPoint y: 243, endPoint x: 218, endPoint y: 239, distance: 28.6
click at [214, 239] on tr "Travel 30 Reset Priority" at bounding box center [303, 245] width 234 height 25
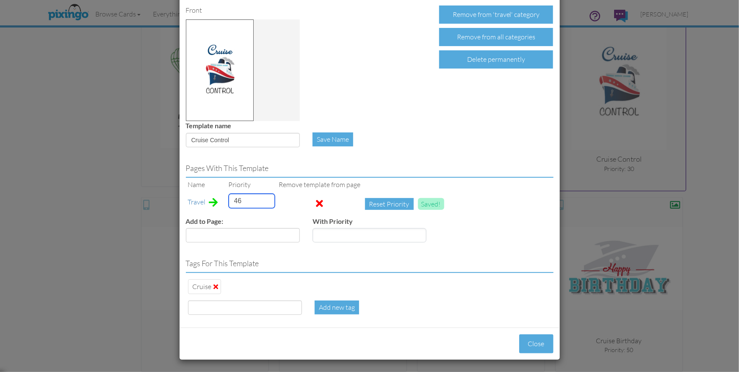
type input "46"
click at [224, 305] on input at bounding box center [245, 308] width 114 height 14
type input "ship"
type input "46"
click at [533, 337] on button "Close" at bounding box center [536, 344] width 34 height 19
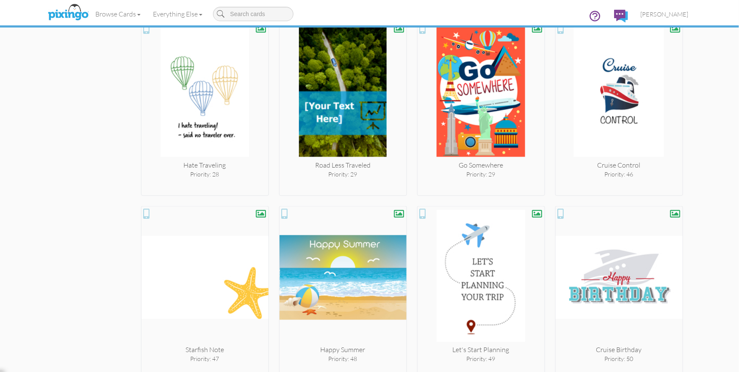
scroll to position [2229, 0]
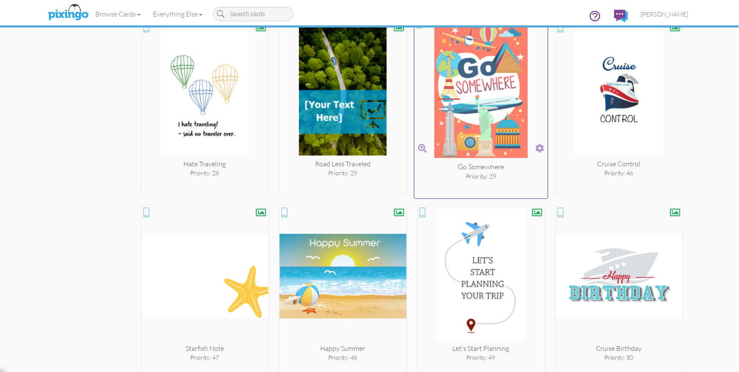
click at [537, 144] on span at bounding box center [539, 148] width 9 height 12
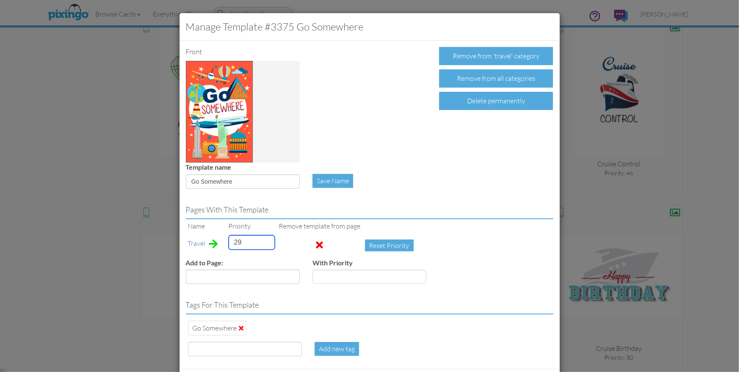
drag, startPoint x: 243, startPoint y: 243, endPoint x: 224, endPoint y: 242, distance: 18.2
click at [224, 242] on tr "Travel 29 Reset Priority" at bounding box center [303, 245] width 234 height 25
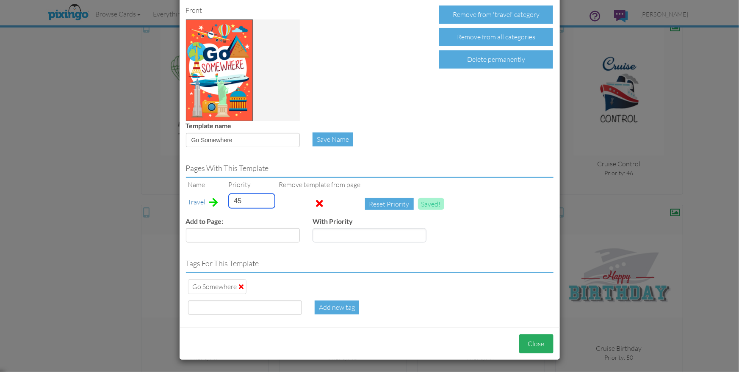
type input "45"
click at [545, 342] on button "Close" at bounding box center [536, 344] width 34 height 19
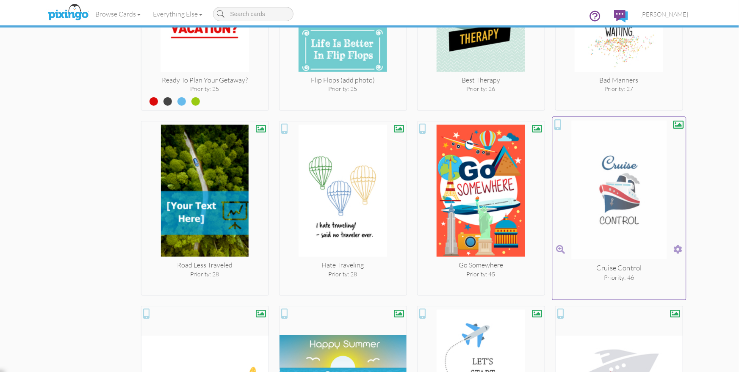
scroll to position [2128, 0]
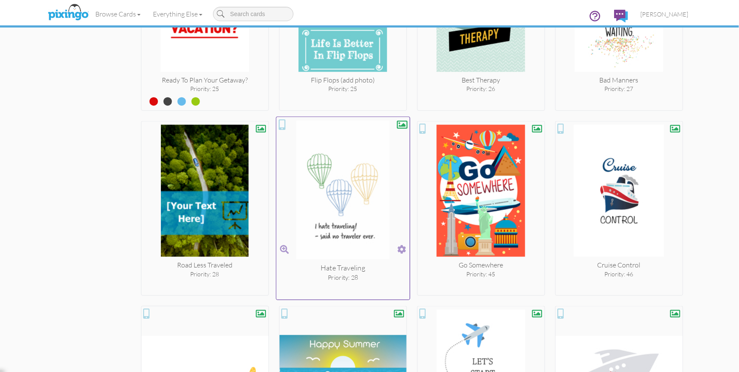
click at [400, 244] on span at bounding box center [401, 249] width 9 height 12
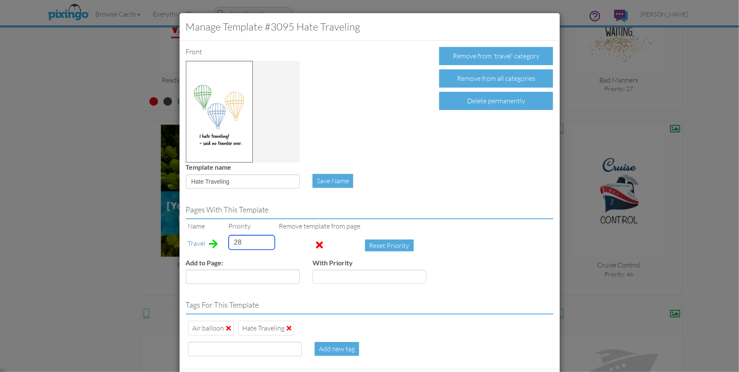
drag, startPoint x: 242, startPoint y: 243, endPoint x: 227, endPoint y: 243, distance: 14.8
click at [227, 243] on td "28" at bounding box center [252, 245] width 50 height 25
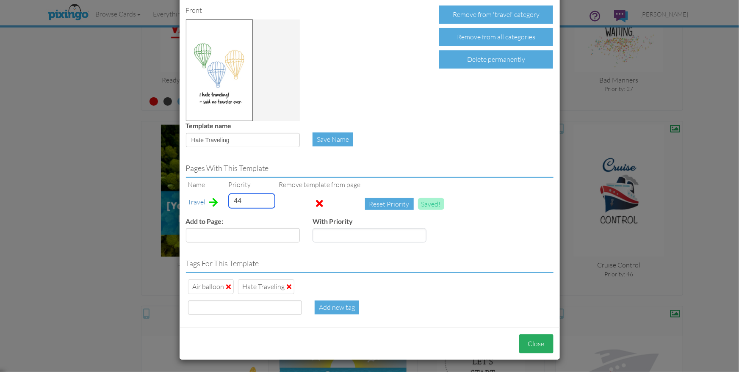
type input "44"
click at [540, 345] on button "Close" at bounding box center [536, 344] width 34 height 19
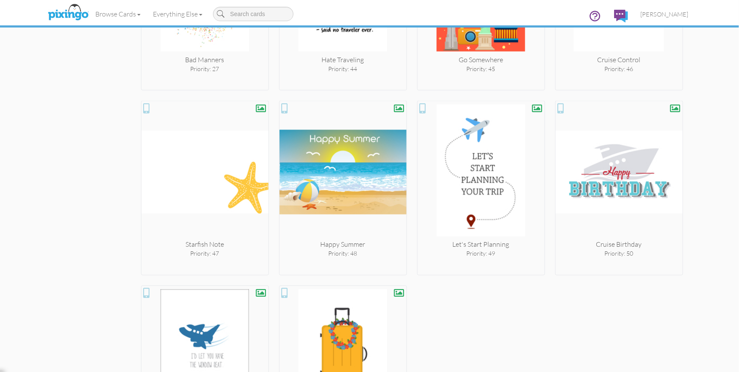
scroll to position [2453, 0]
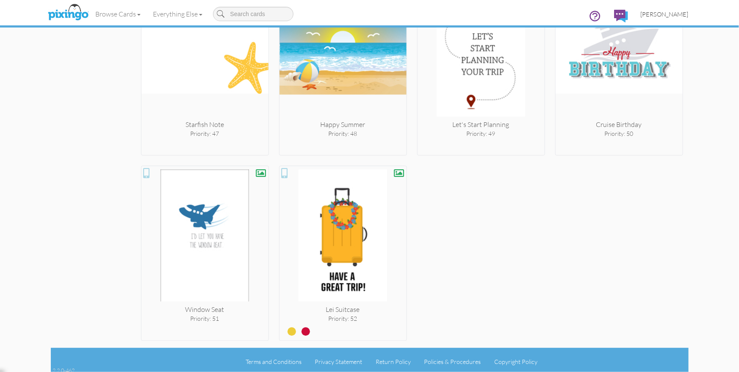
click at [668, 14] on span "[PERSON_NAME]" at bounding box center [665, 14] width 48 height 7
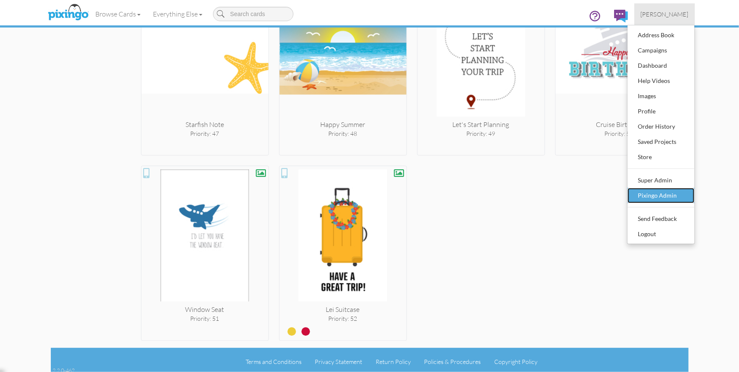
click at [654, 195] on div "Pixingo Admin" at bounding box center [661, 195] width 50 height 13
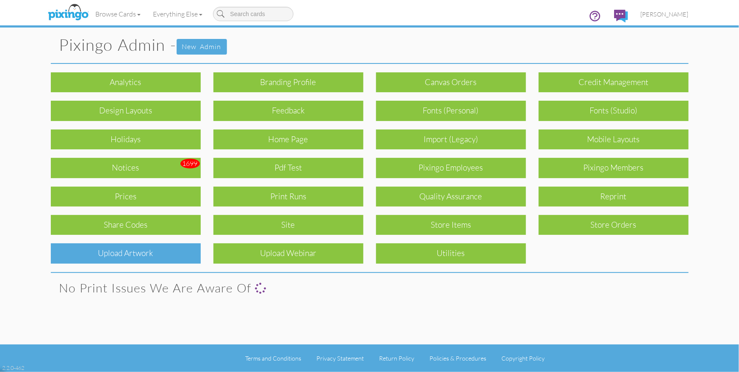
click at [147, 255] on div "Upload Artwork" at bounding box center [126, 253] width 150 height 20
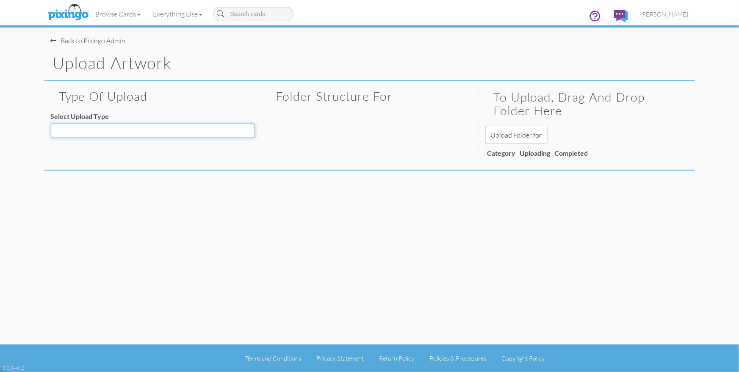
click at [188, 133] on select "Decoration - Backgrounds Decoration - Kits Decoration - Ready Texts Decoration …" at bounding box center [153, 131] width 204 height 14
select select "object:11168"
click at [51, 124] on select "Decoration - Backgrounds Decoration - Kits Decoration - Ready Texts Decoration …" at bounding box center [153, 131] width 204 height 14
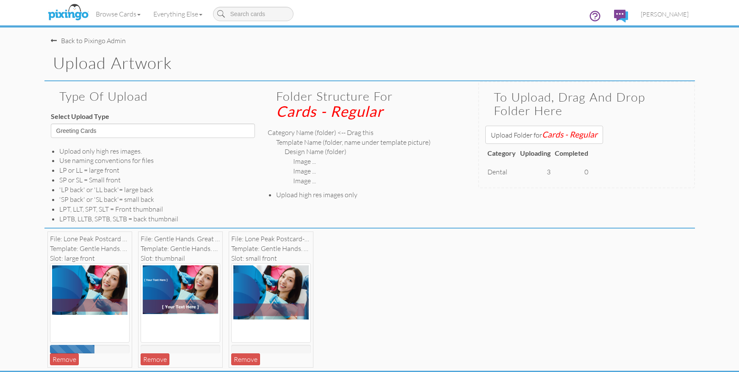
select select "object:11168"
click at [458, 62] on h1 "Upload Artwork" at bounding box center [374, 63] width 642 height 18
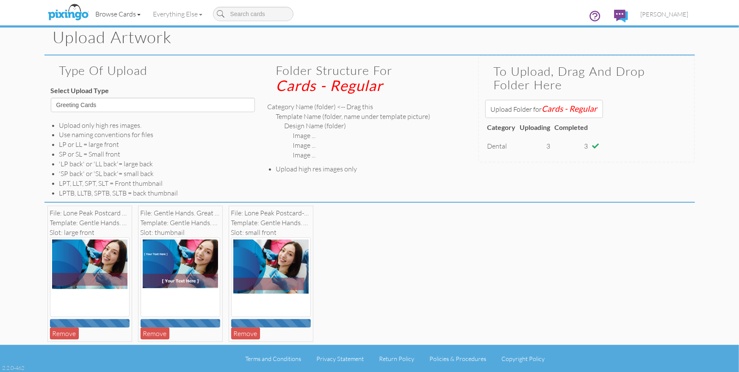
click at [128, 14] on link "Browse Cards" at bounding box center [118, 13] width 58 height 21
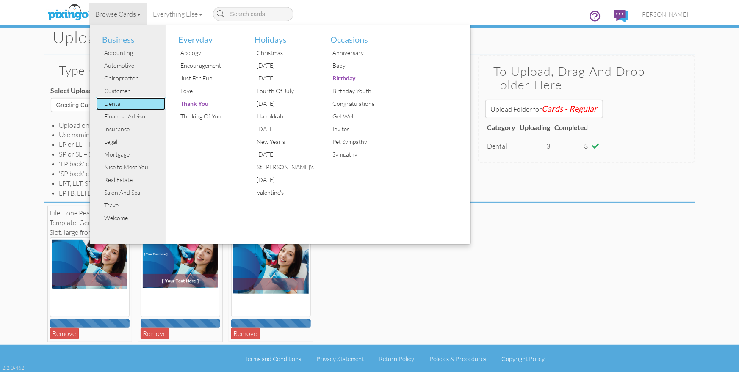
click at [113, 103] on div "Dental" at bounding box center [134, 103] width 64 height 13
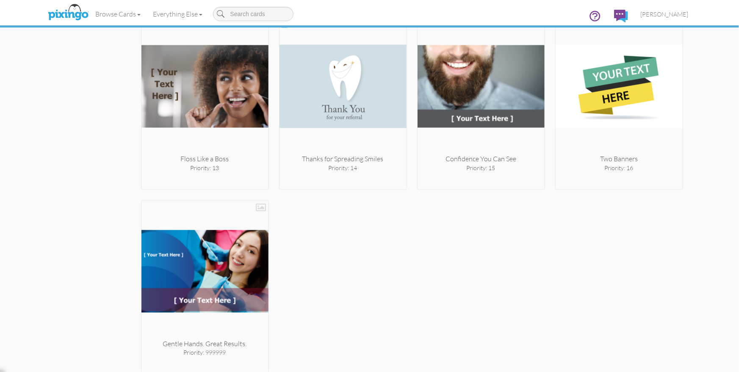
scroll to position [763, 0]
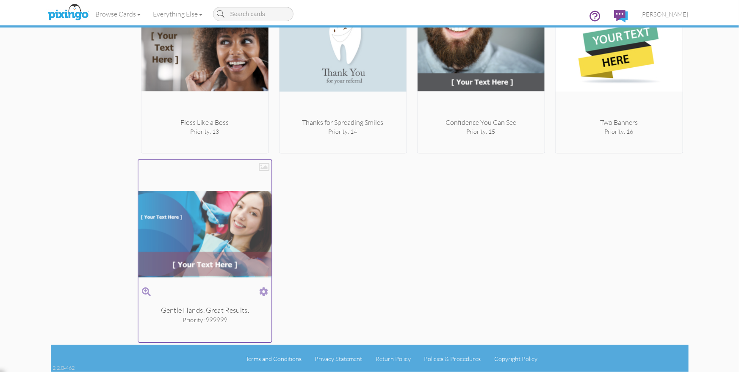
click at [264, 287] on span at bounding box center [263, 292] width 9 height 12
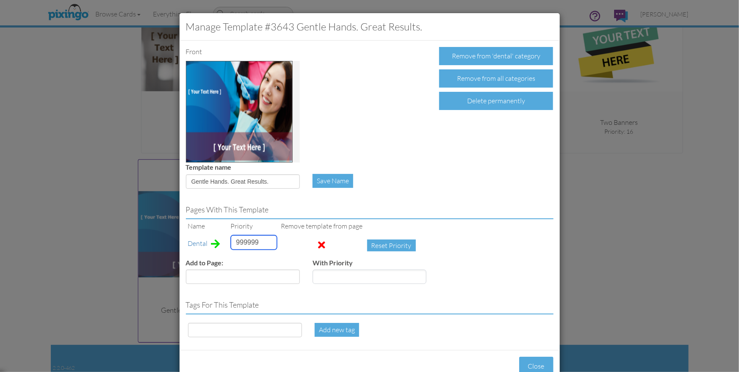
click at [246, 240] on input "999999" at bounding box center [254, 242] width 46 height 14
click at [245, 240] on input "999999" at bounding box center [254, 242] width 46 height 14
type input "1"
drag, startPoint x: 191, startPoint y: 181, endPoint x: 270, endPoint y: 179, distance: 78.8
click at [270, 179] on input "Gentle Hands. Great Results." at bounding box center [243, 181] width 114 height 14
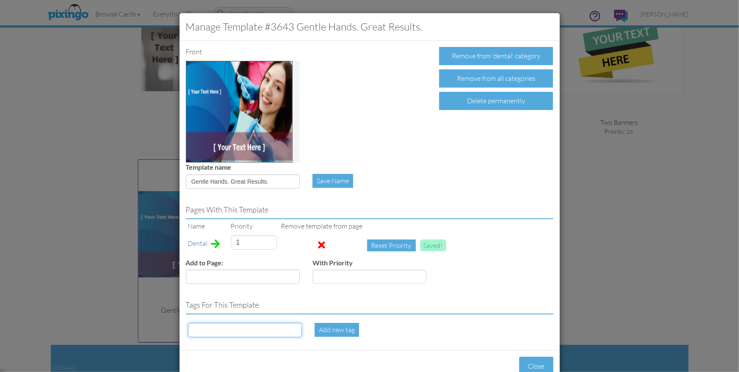
click at [202, 332] on input at bounding box center [245, 330] width 114 height 14
paste input "Gentle Hands. Great Results."
type input "Gentle Hands. Great Results."
click at [334, 326] on div "Add new tag" at bounding box center [337, 330] width 44 height 14
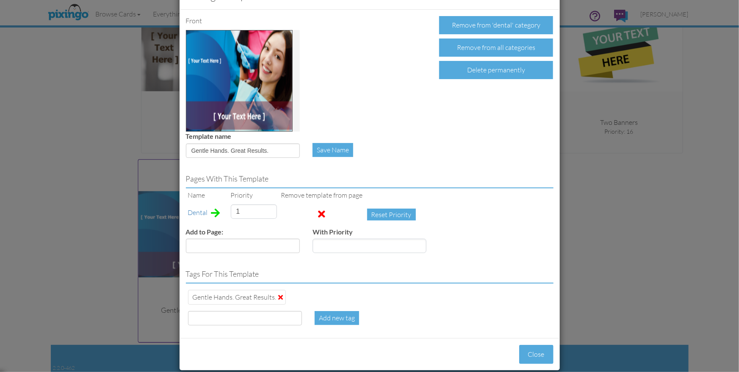
scroll to position [41, 0]
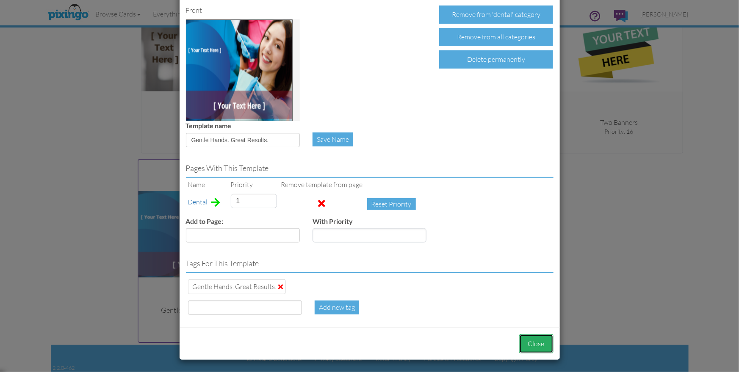
click at [540, 345] on button "Close" at bounding box center [536, 344] width 34 height 19
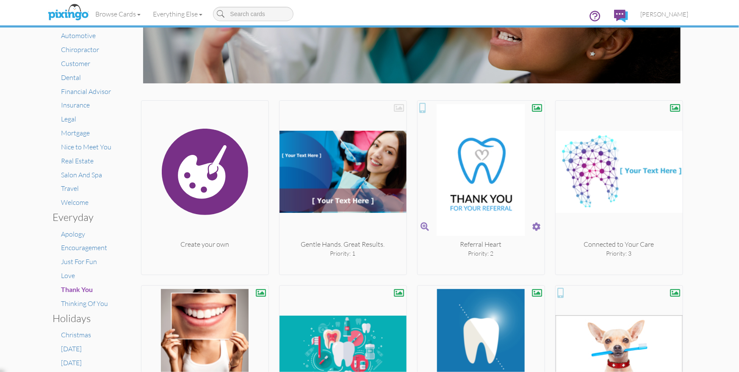
scroll to position [94, 0]
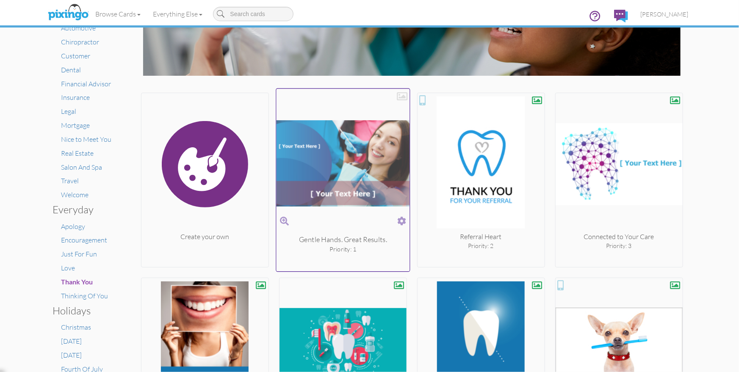
click at [401, 98] on div at bounding box center [402, 96] width 11 height 11
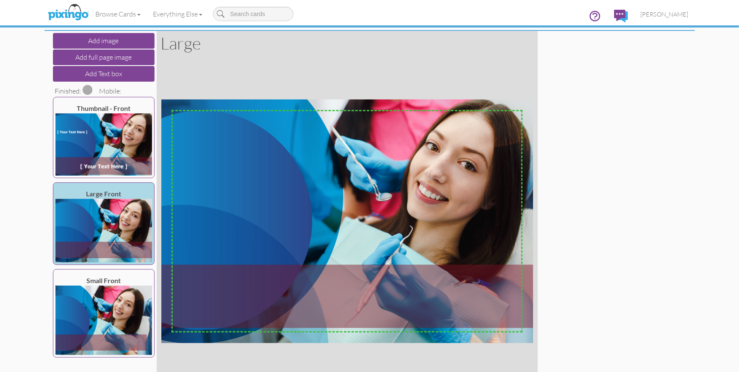
scroll to position [47, 0]
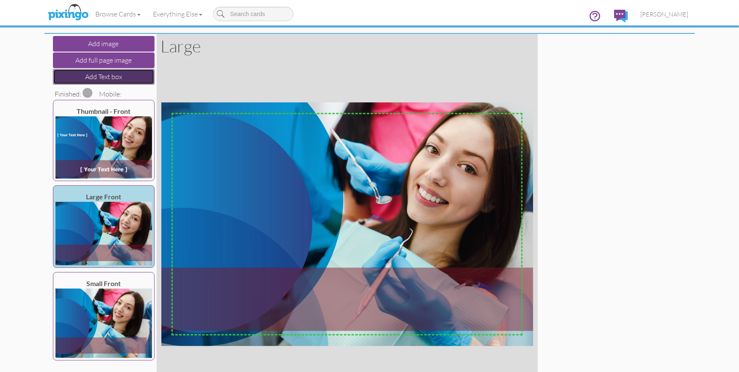
click at [102, 79] on button "Add Text box" at bounding box center [104, 77] width 102 height 16
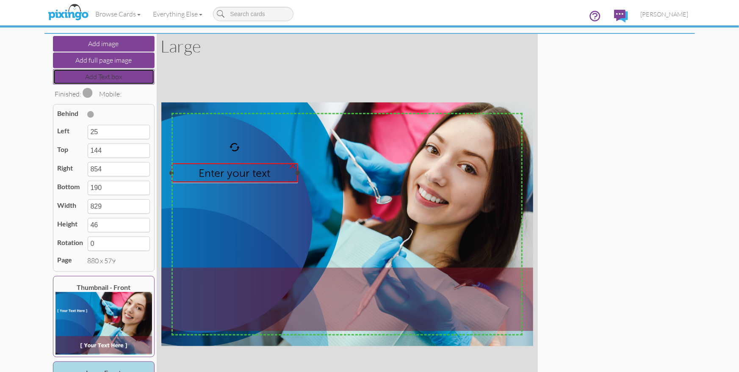
drag, startPoint x: 521, startPoint y: 173, endPoint x: 296, endPoint y: 171, distance: 224.9
click at [296, 171] on div at bounding box center [298, 173] width 4 height 4
type input "323"
type input "298"
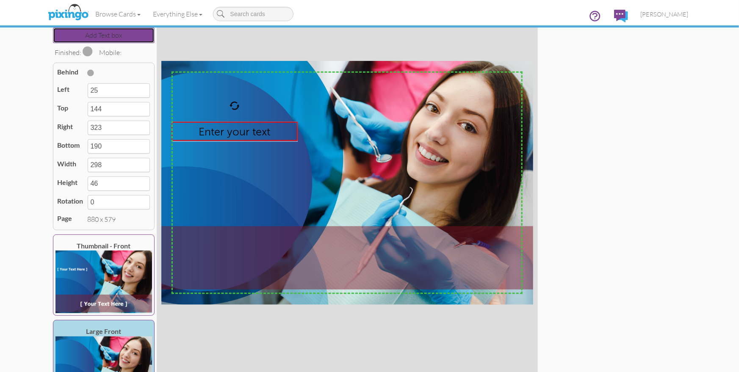
scroll to position [117, 0]
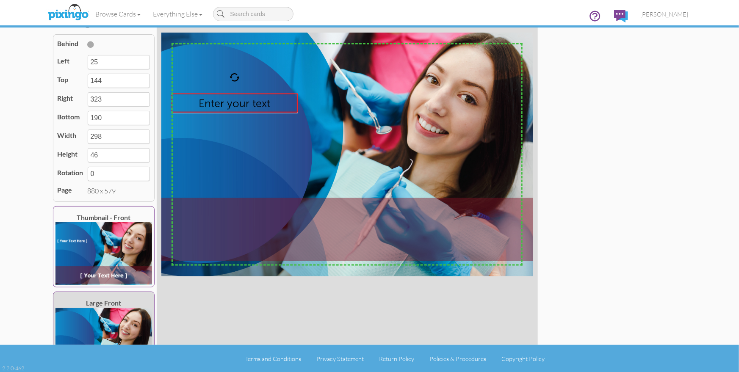
click at [130, 304] on div "Large Front" at bounding box center [103, 304] width 97 height 10
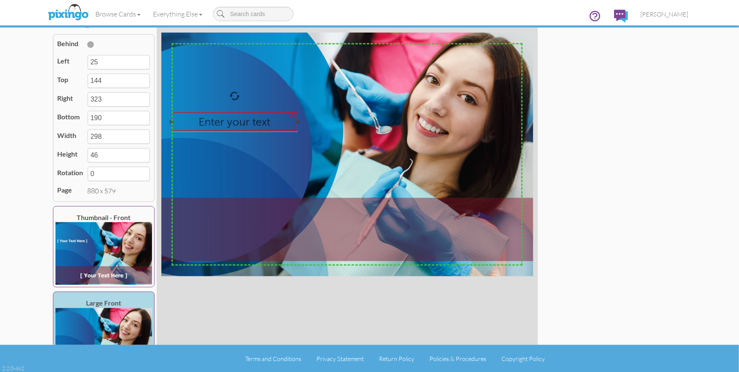
drag, startPoint x: 236, startPoint y: 106, endPoint x: 235, endPoint y: 124, distance: 18.3
click at [236, 124] on span "Enter your text" at bounding box center [235, 121] width 72 height 13
click at [233, 122] on span "Enter your text" at bounding box center [235, 121] width 72 height 13
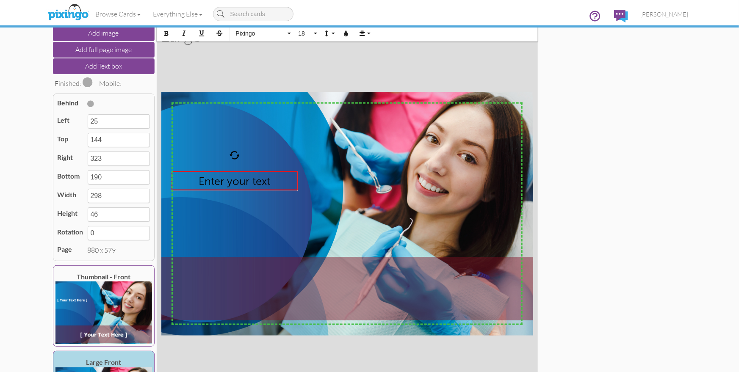
scroll to position [0, 0]
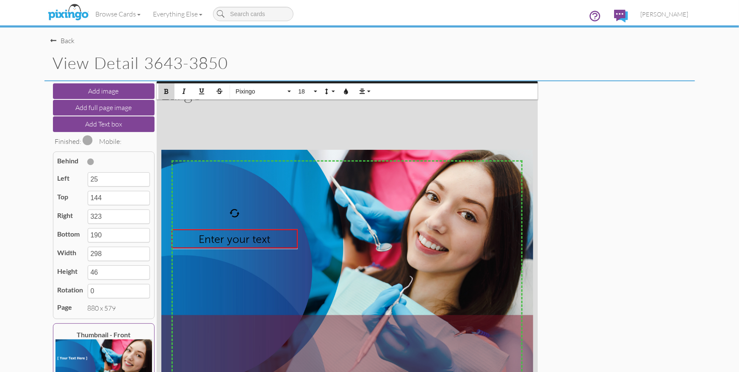
click at [164, 89] on icon "button" at bounding box center [166, 91] width 6 height 6
click at [347, 91] on icon "button" at bounding box center [346, 91] width 6 height 6
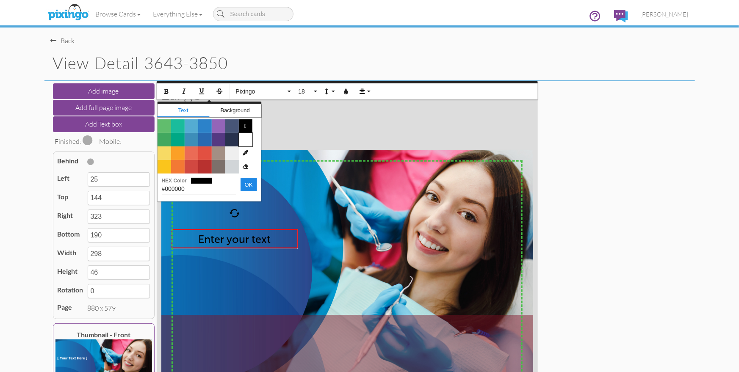
click at [246, 138] on span "Color #FFFFFF" at bounding box center [246, 140] width 14 height 14
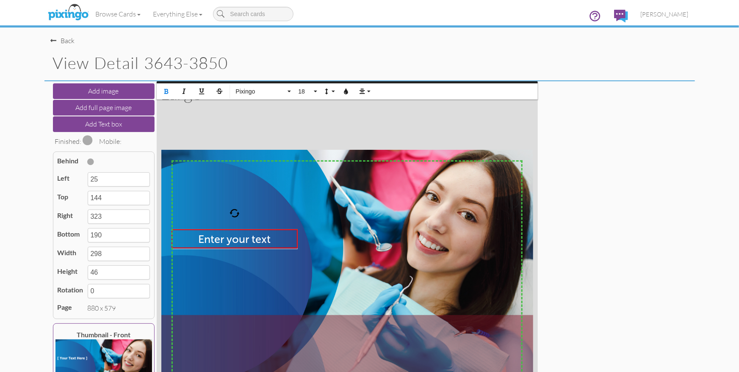
click at [256, 139] on div "X X X X X X X X X X X X X X X X X X X X X X X X X X X X X X X X X X X X X X X X…" at bounding box center [347, 271] width 381 height 381
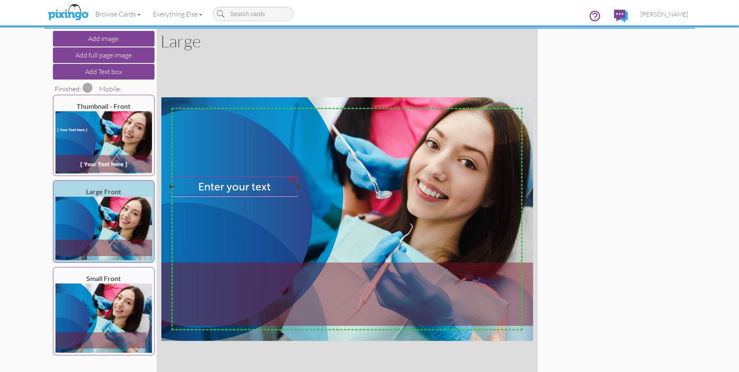
scroll to position [11, 0]
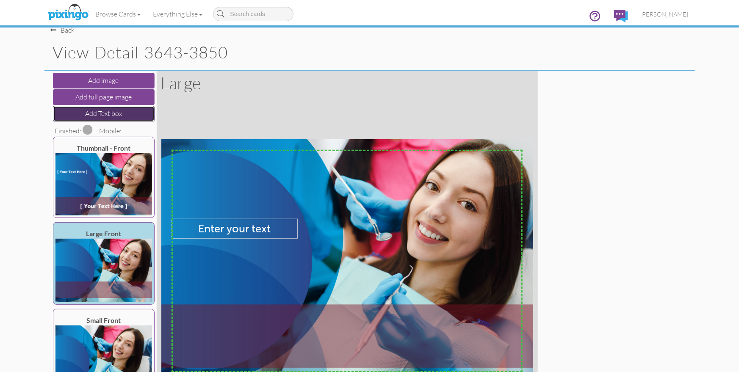
click at [100, 115] on button "Add Text box" at bounding box center [104, 114] width 102 height 16
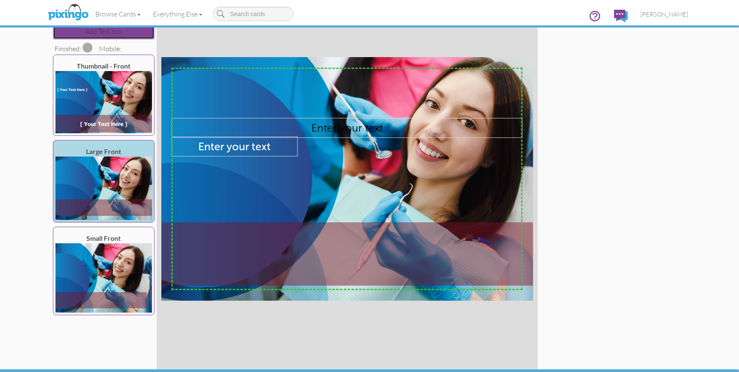
scroll to position [117, 0]
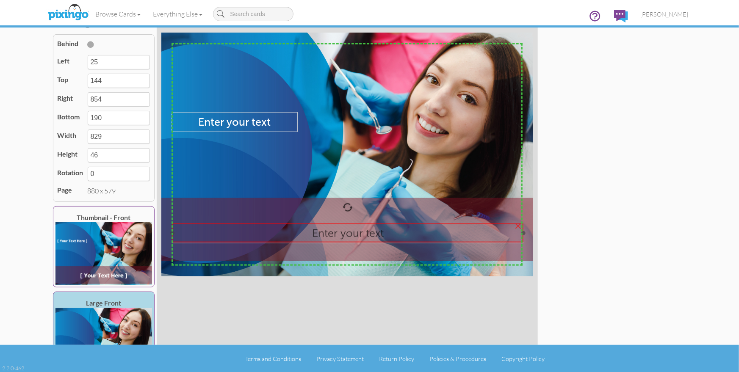
drag, startPoint x: 347, startPoint y: 108, endPoint x: 347, endPoint y: 231, distance: 123.6
click at [347, 231] on span "Enter your text" at bounding box center [348, 233] width 72 height 13
type input "26"
type input "449"
type input "855"
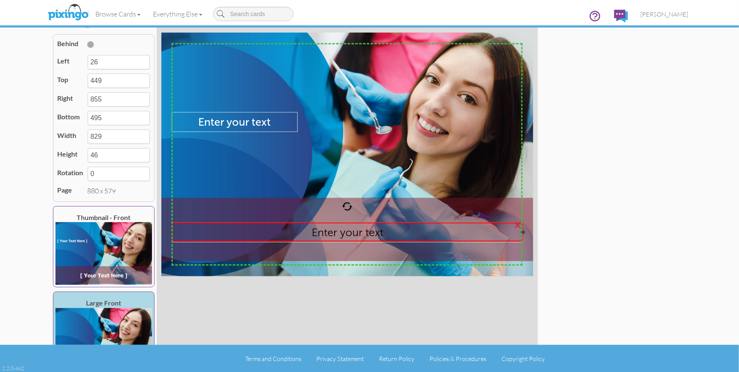
click at [326, 233] on span "Enter your text" at bounding box center [348, 232] width 72 height 13
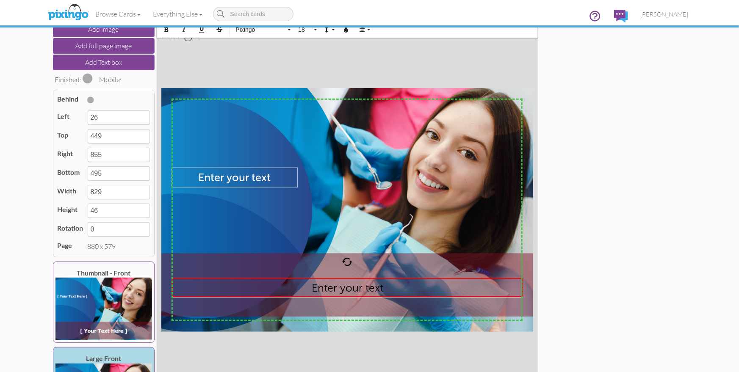
scroll to position [0, 0]
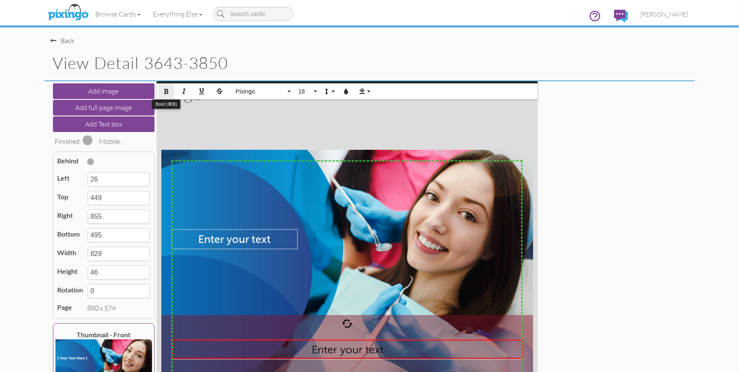
click at [165, 92] on icon "button" at bounding box center [166, 91] width 6 height 6
click at [348, 91] on icon "button" at bounding box center [346, 91] width 6 height 6
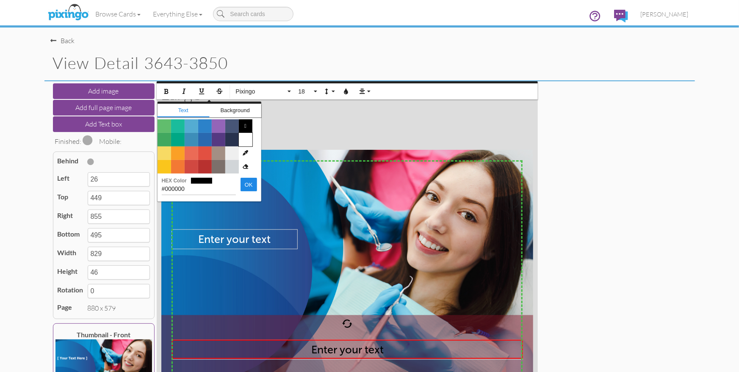
click at [241, 137] on span "Color #FFFFFF" at bounding box center [246, 140] width 14 height 14
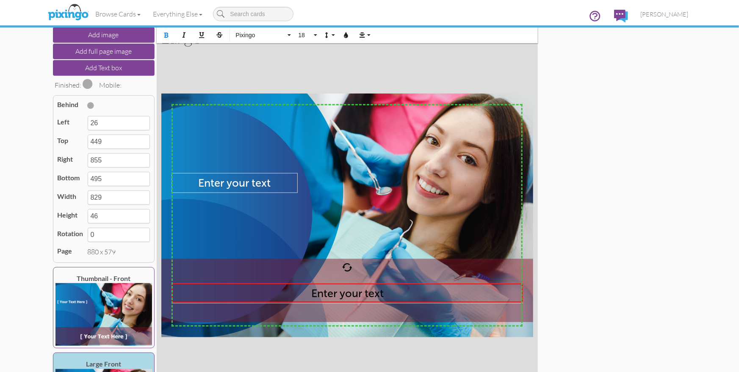
scroll to position [117, 0]
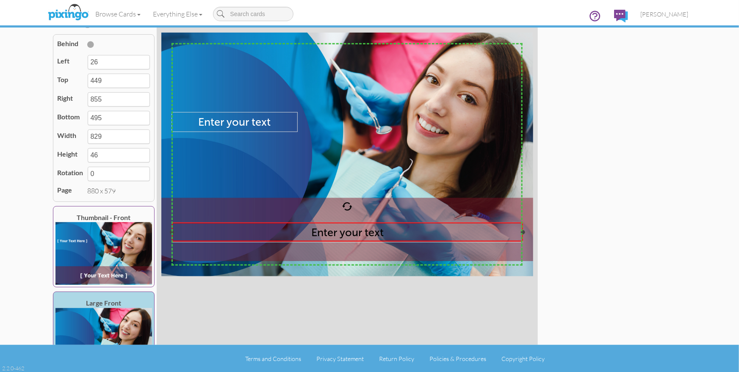
click at [331, 231] on span "Enter your text" at bounding box center [347, 232] width 72 height 13
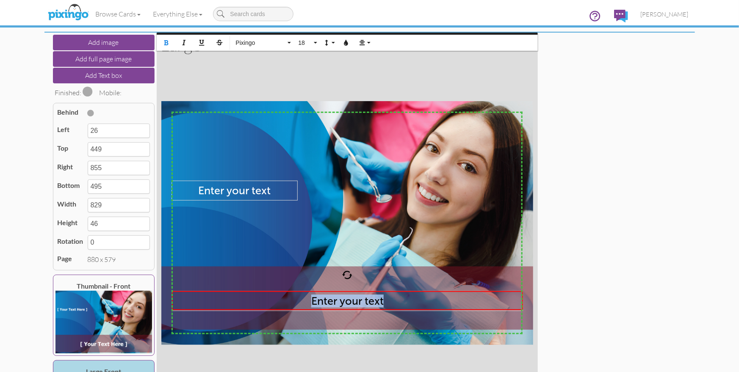
scroll to position [47, 0]
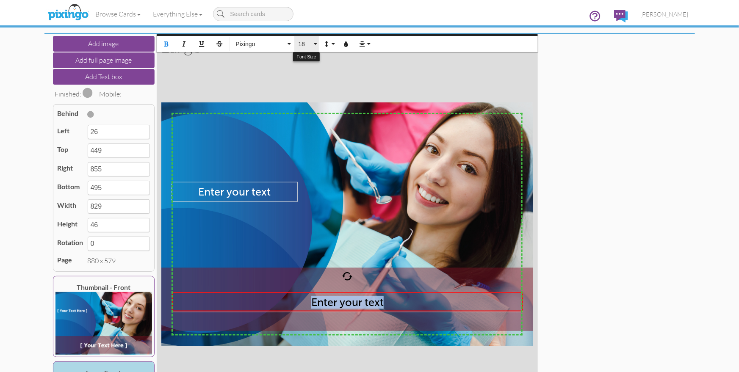
click at [310, 44] on span "18" at bounding box center [305, 44] width 14 height 7
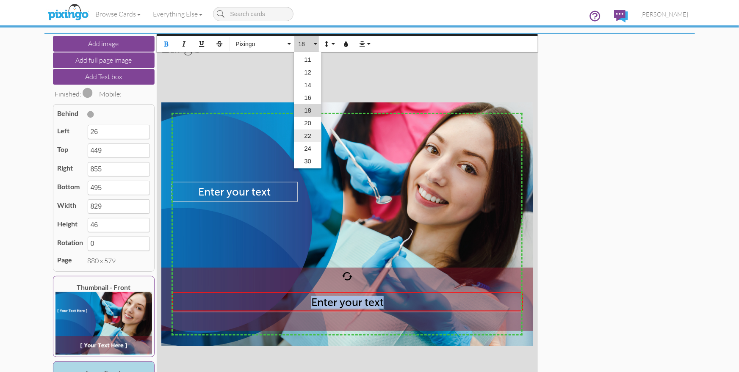
click at [303, 136] on link "22" at bounding box center [308, 136] width 28 height 13
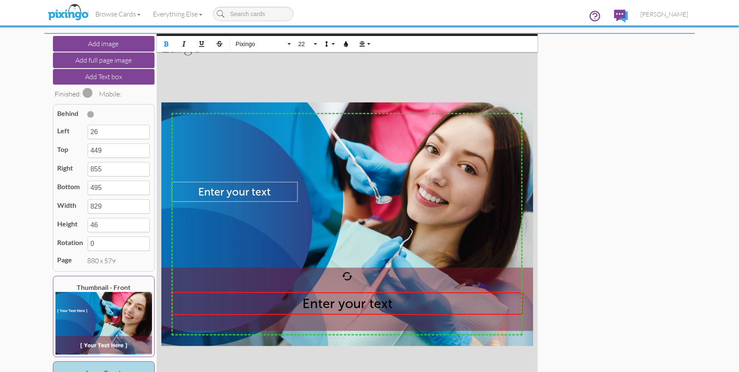
type input "503"
type input "54"
click at [315, 303] on span "Enter your text" at bounding box center [347, 304] width 90 height 16
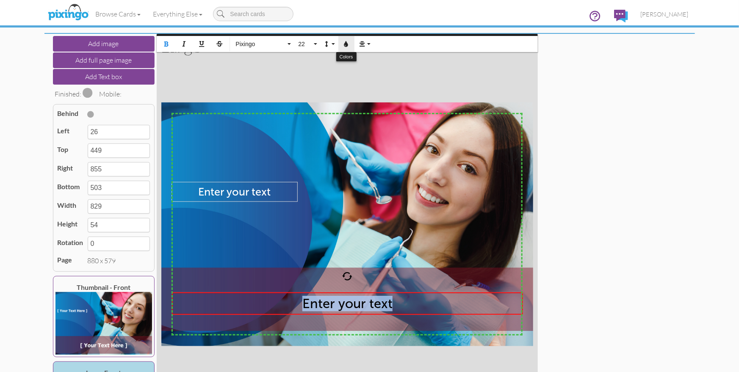
click at [346, 43] on icon "button" at bounding box center [346, 44] width 6 height 6
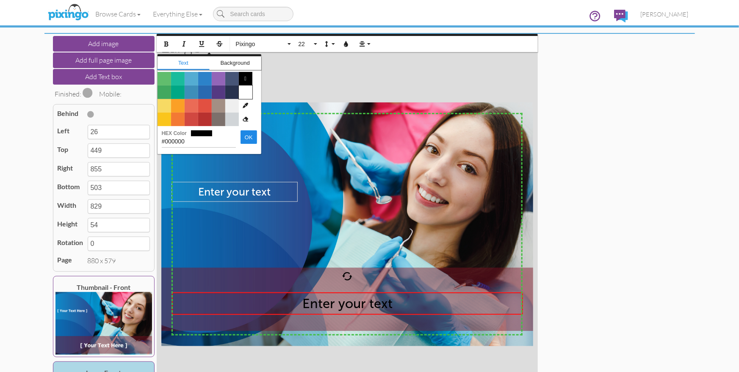
click at [246, 89] on span "Color #FFFFFF" at bounding box center [246, 93] width 14 height 14
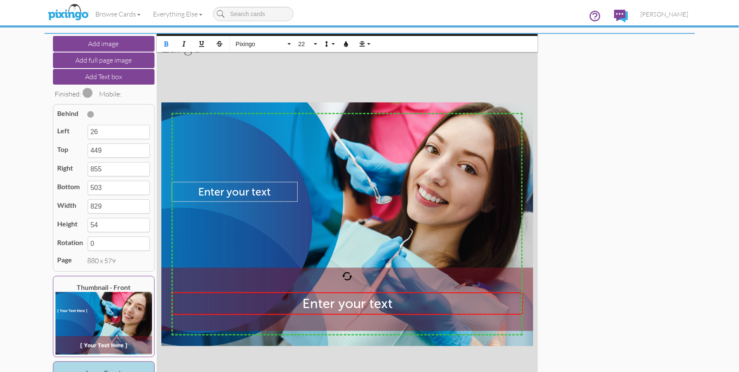
click at [587, 148] on div "Add image Add full page image Add Text box Finished: Mobile: Behind Left 26 Top…" at bounding box center [370, 224] width 638 height 381
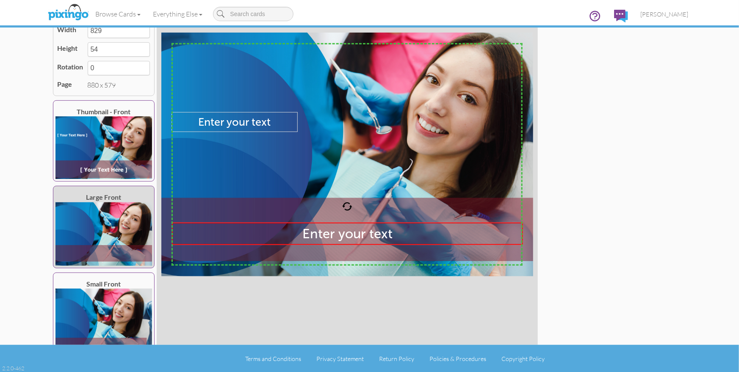
scroll to position [127, 0]
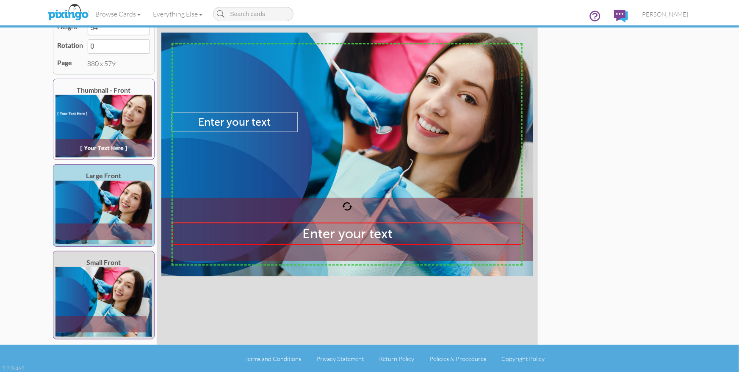
click at [102, 279] on img at bounding box center [103, 301] width 97 height 69
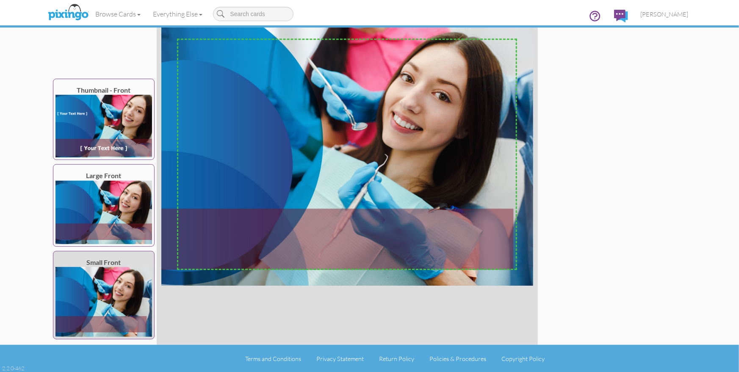
scroll to position [69, 0]
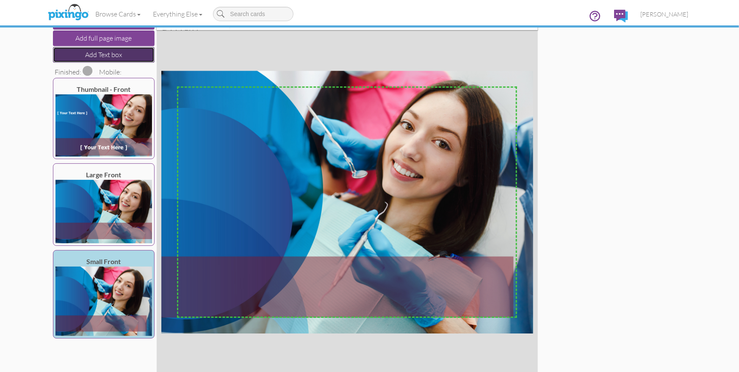
click at [85, 55] on button "Add Text box" at bounding box center [104, 55] width 102 height 16
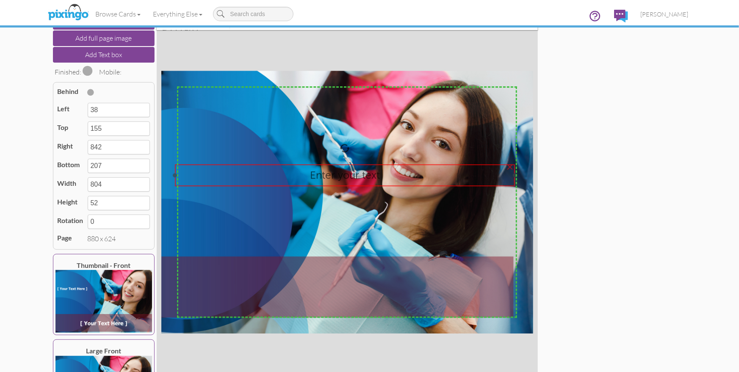
drag, startPoint x: 509, startPoint y: 147, endPoint x: 512, endPoint y: 175, distance: 28.2
click at [512, 175] on div "Enter your text" at bounding box center [345, 175] width 340 height 22
type input "33"
type input "221"
type input "837"
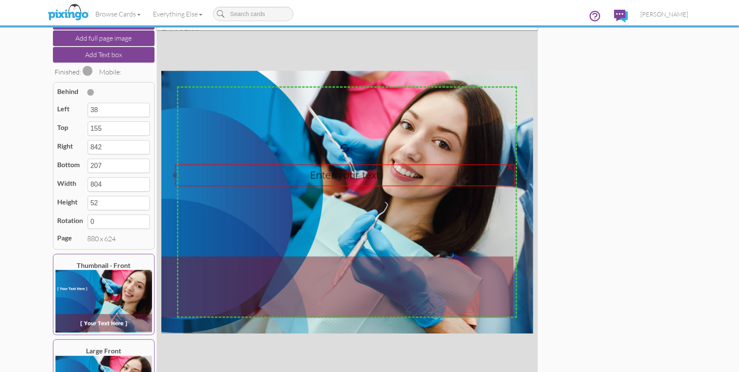
type input "273"
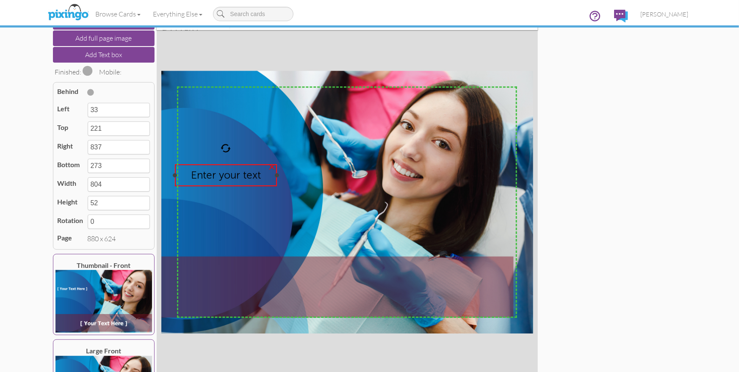
drag, startPoint x: 511, startPoint y: 175, endPoint x: 279, endPoint y: 179, distance: 231.7
click at [277, 180] on div "Enter your text ×" at bounding box center [226, 175] width 102 height 22
type input "275"
type input "242"
drag, startPoint x: 239, startPoint y: 176, endPoint x: 241, endPoint y: 183, distance: 6.7
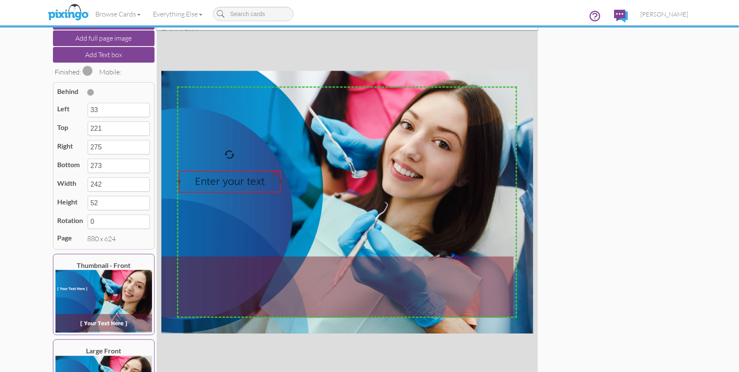
click at [243, 183] on span "Enter your text" at bounding box center [230, 181] width 70 height 12
type input "42"
type input "236"
type input "284"
click at [233, 180] on span "Enter your text" at bounding box center [230, 181] width 70 height 12
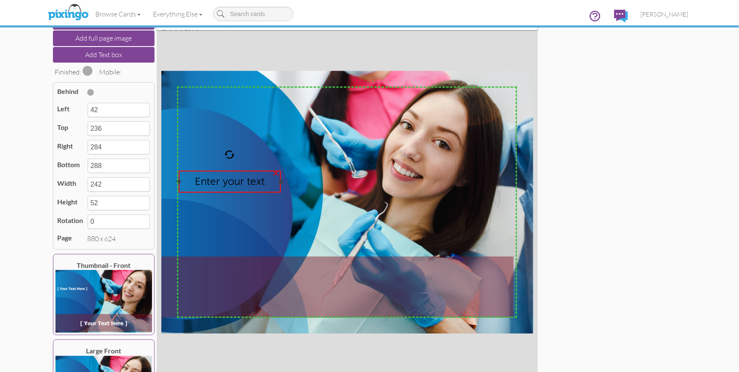
click at [233, 180] on span "Enter your text" at bounding box center [230, 181] width 70 height 12
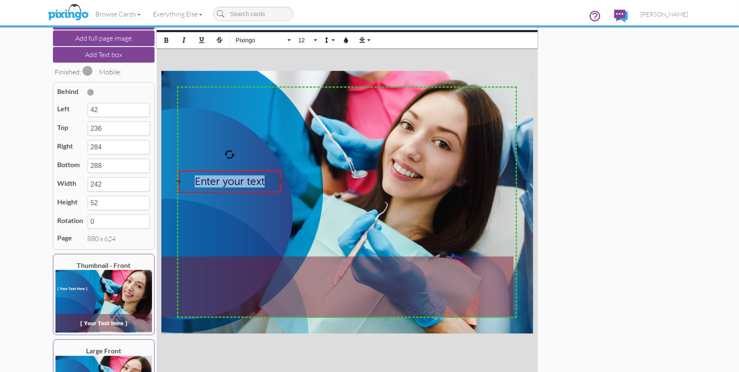
click at [233, 180] on span "Enter your text" at bounding box center [230, 181] width 70 height 12
click at [346, 41] on icon "button" at bounding box center [346, 40] width 6 height 6
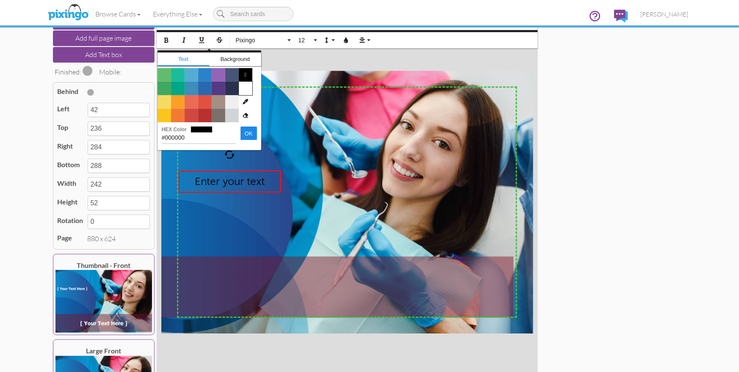
click at [248, 85] on span "Color #FFFFFF" at bounding box center [246, 89] width 14 height 14
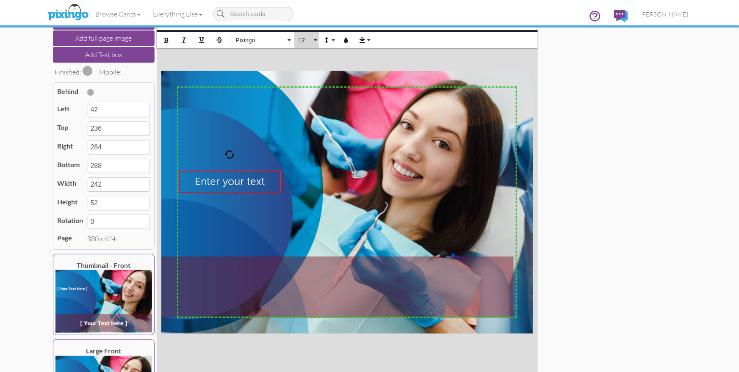
click at [300, 38] on span "12" at bounding box center [305, 40] width 14 height 7
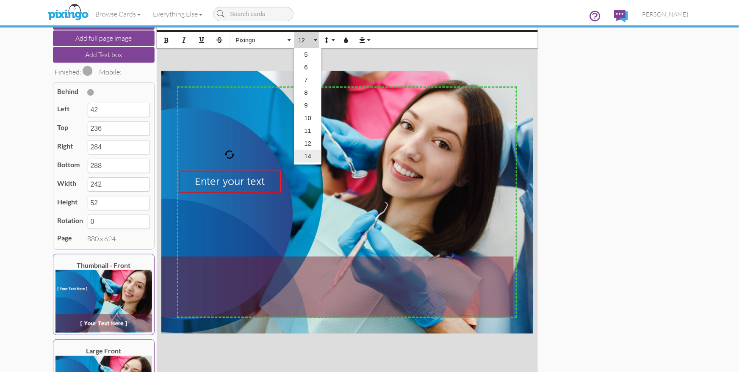
click at [303, 153] on link "14" at bounding box center [308, 156] width 28 height 13
type input "293"
type input "57"
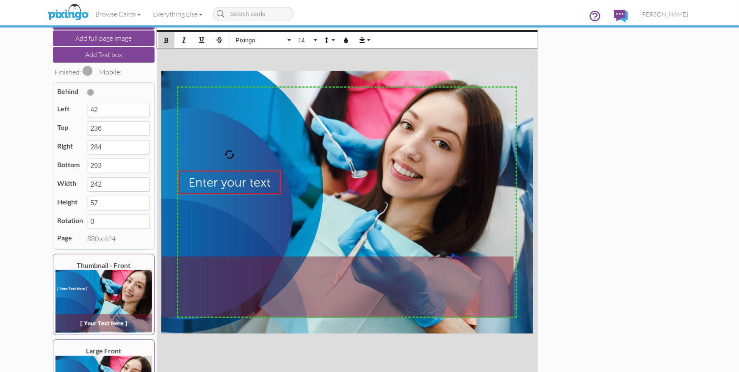
click at [164, 40] on icon "button" at bounding box center [166, 40] width 6 height 6
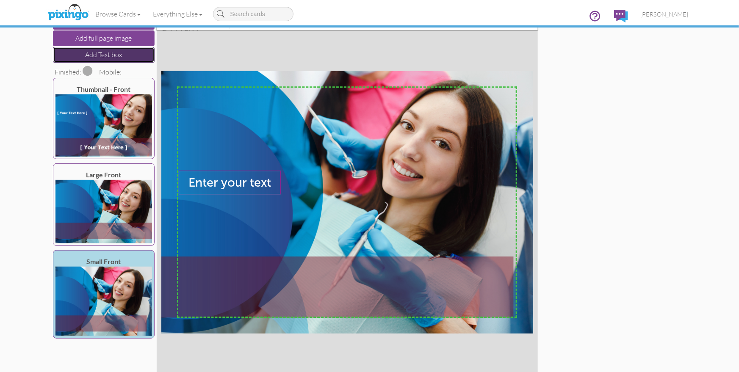
click at [96, 51] on button "Add Text box" at bounding box center [104, 55] width 102 height 16
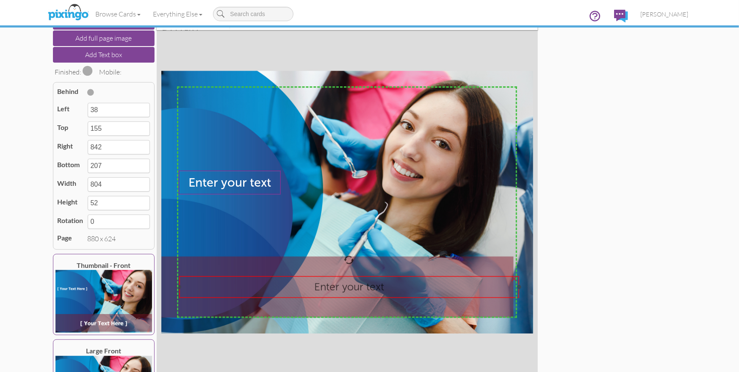
drag, startPoint x: 356, startPoint y: 158, endPoint x: 358, endPoint y: 299, distance: 140.2
click at [358, 299] on div at bounding box center [349, 287] width 344 height 26
type input "43"
type input "485"
type input "847"
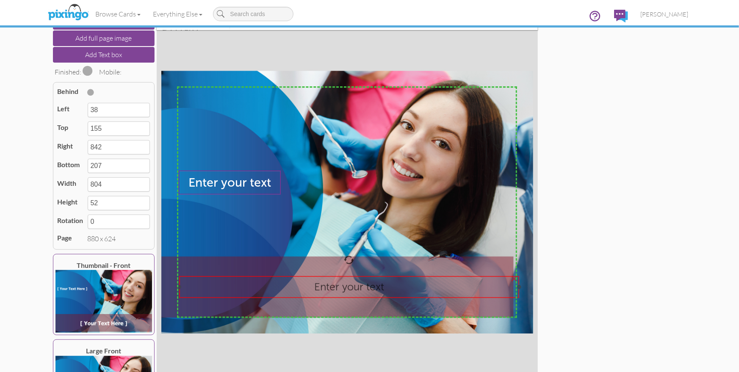
type input "537"
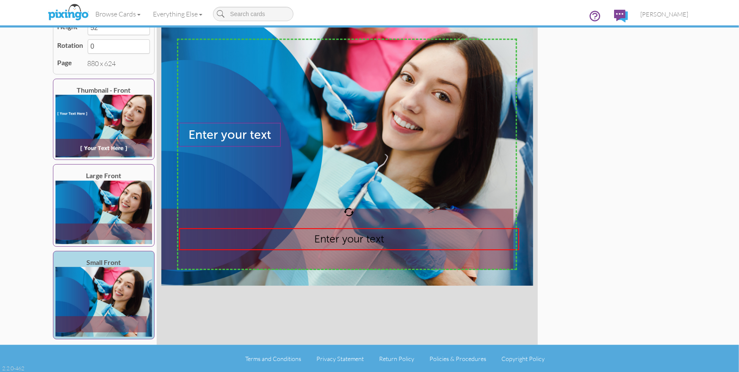
scroll to position [127, 0]
click at [642, 53] on div "Add image Add full page image Add Text box Finished: Mobile: Behind Left 43 Top…" at bounding box center [370, 154] width 638 height 381
click at [75, 14] on img at bounding box center [68, 12] width 45 height 21
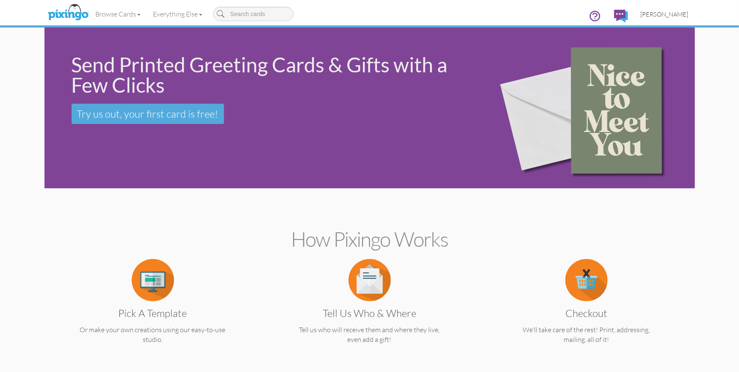
click at [654, 14] on span "[PERSON_NAME]" at bounding box center [665, 14] width 48 height 7
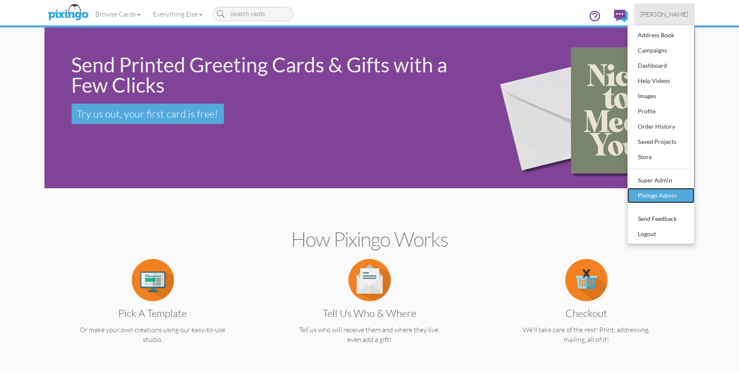
click at [645, 189] on div "Pixingo Admin" at bounding box center [661, 195] width 50 height 13
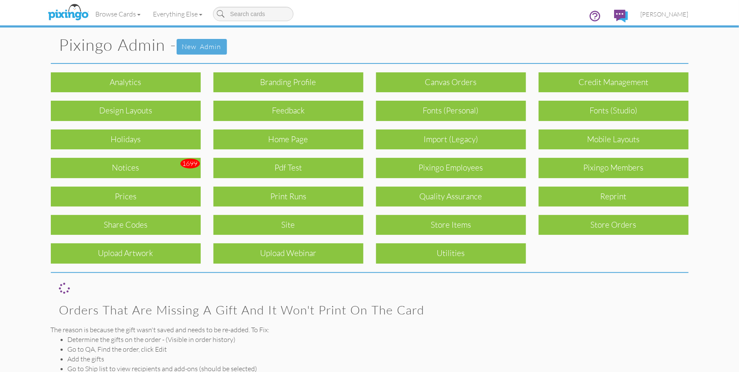
click at [599, 170] on div "Pixingo Members" at bounding box center [614, 168] width 150 height 20
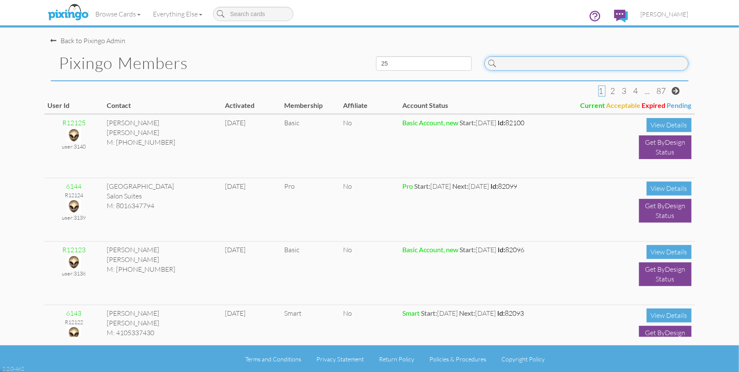
click at [553, 64] on input at bounding box center [586, 63] width 204 height 14
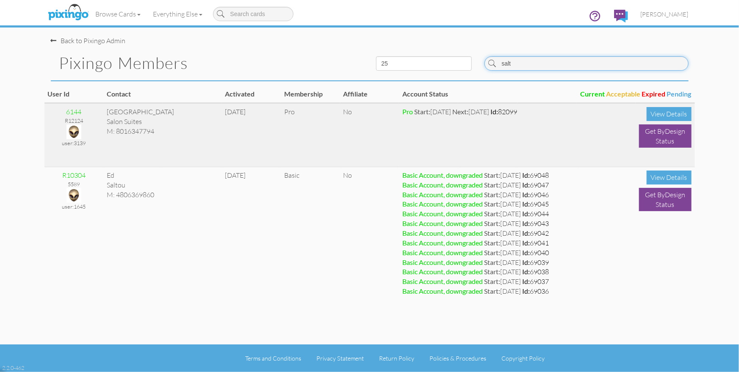
type input "salt"
click at [75, 130] on img at bounding box center [73, 131] width 15 height 15
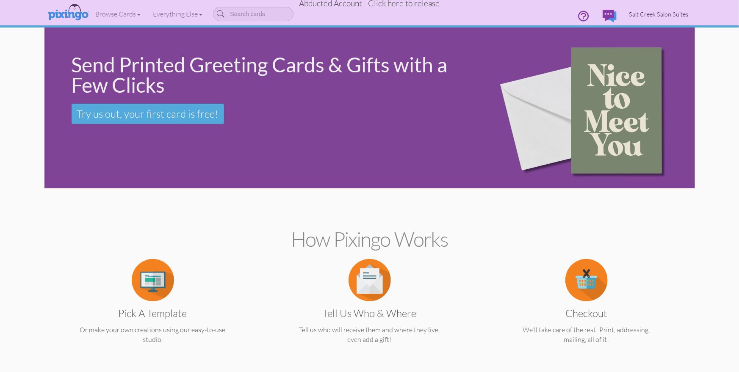
click at [642, 14] on span "Salt Creek Salon Suites" at bounding box center [658, 14] width 59 height 7
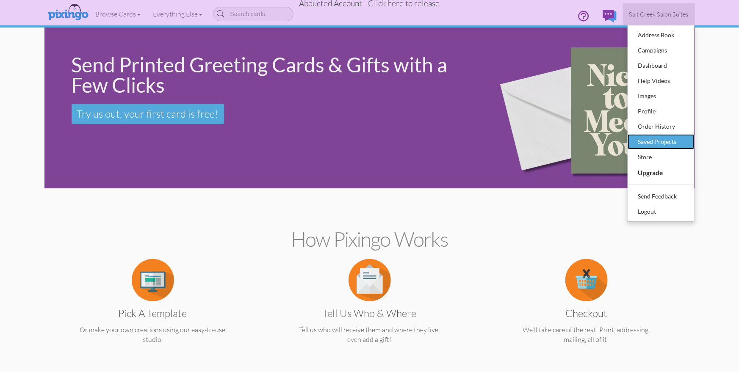
click at [665, 145] on div "Saved Projects" at bounding box center [661, 142] width 50 height 13
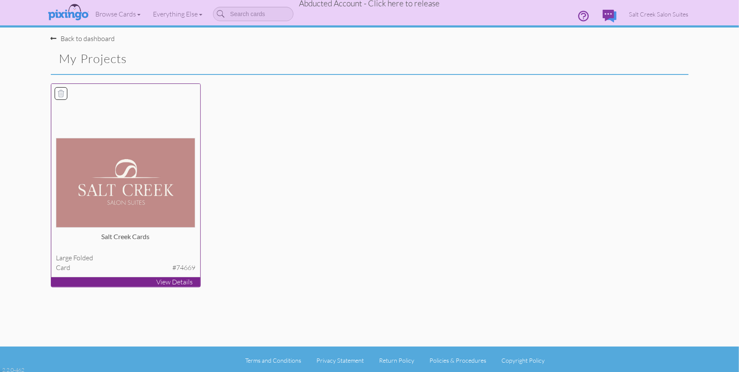
click at [115, 191] on img at bounding box center [125, 183] width 139 height 90
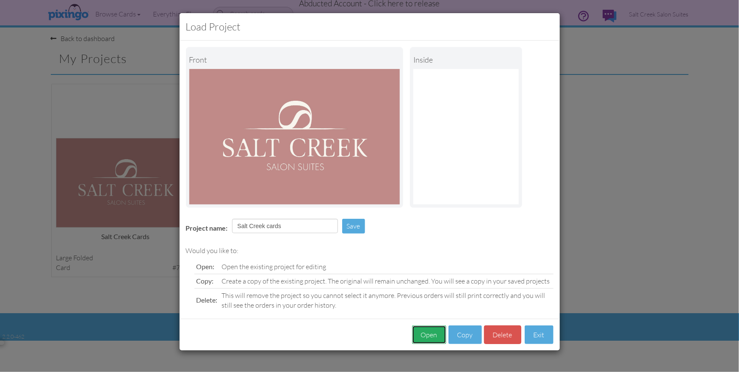
click at [428, 332] on button "Open" at bounding box center [429, 335] width 34 height 19
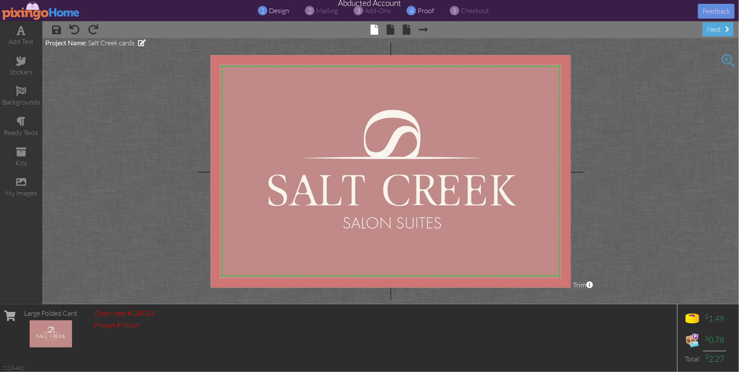
click at [427, 11] on span "proof" at bounding box center [426, 10] width 17 height 8
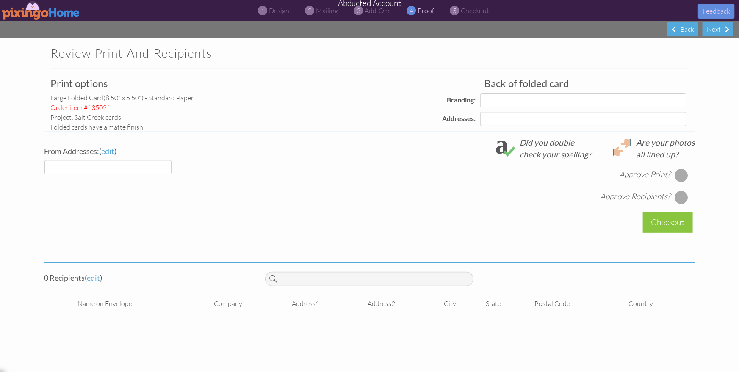
select select "object:13665"
select select "object:13668"
select select "object:13670"
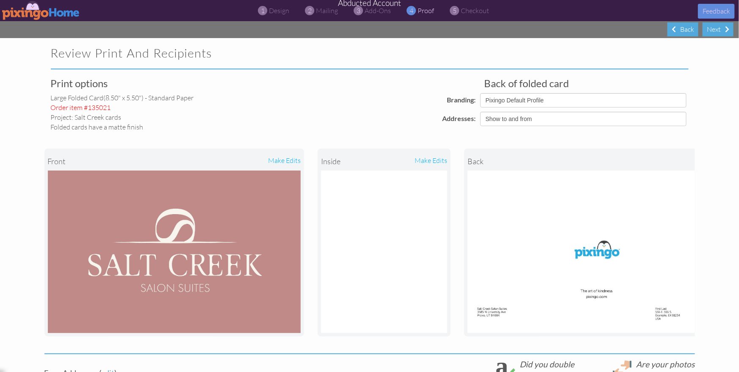
click at [37, 13] on img at bounding box center [41, 10] width 78 height 19
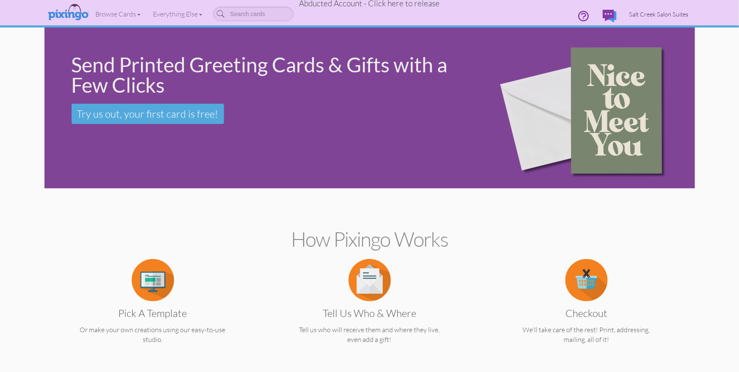
click at [682, 15] on span "Salt Creek Salon Suites" at bounding box center [658, 14] width 59 height 7
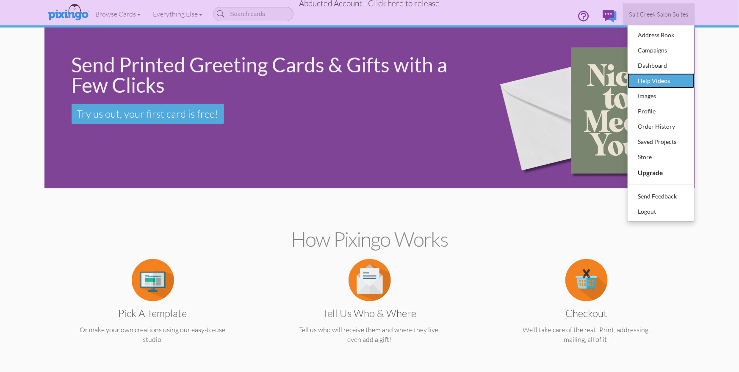
click at [670, 83] on div "Help Videos" at bounding box center [661, 81] width 50 height 13
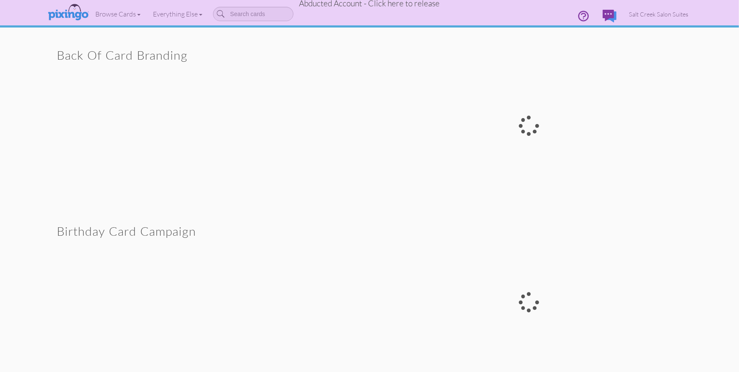
scroll to position [725, 0]
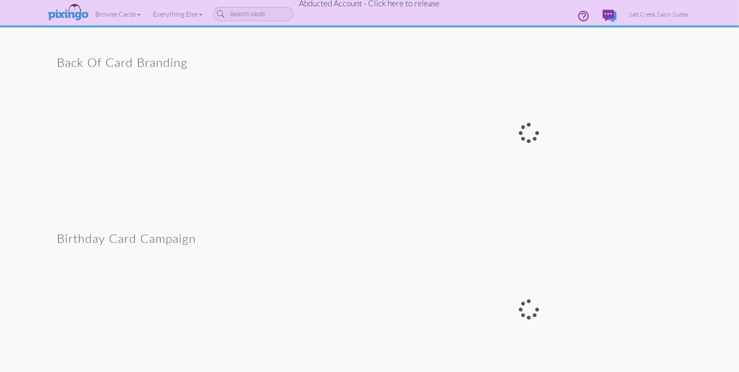
click at [638, 198] on div at bounding box center [529, 133] width 319 height 172
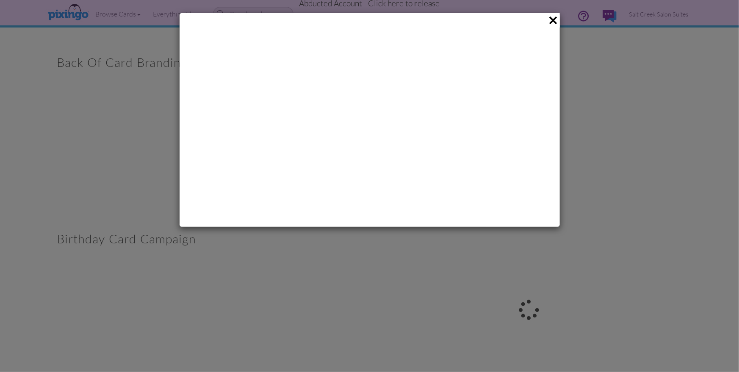
click at [663, 57] on div at bounding box center [369, 186] width 739 height 372
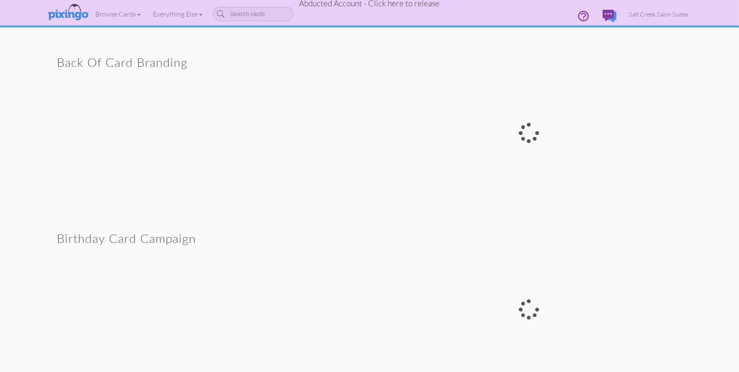
click at [663, 58] on div at bounding box center [529, 133] width 319 height 172
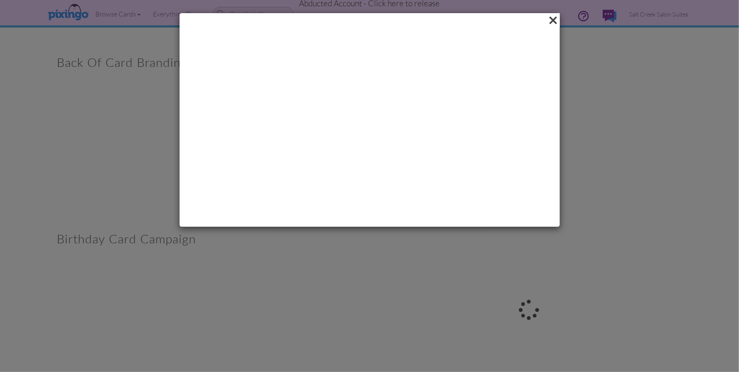
click at [550, 20] on span at bounding box center [553, 20] width 13 height 14
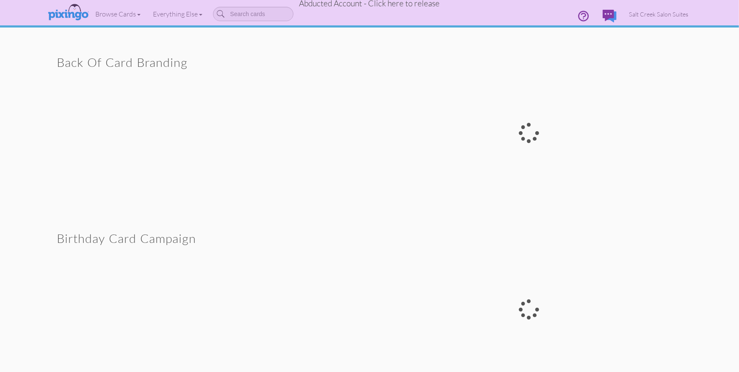
click at [375, 6] on span "Abducted Account - Click here to release" at bounding box center [369, 3] width 141 height 10
